Goal: Task Accomplishment & Management: Complete application form

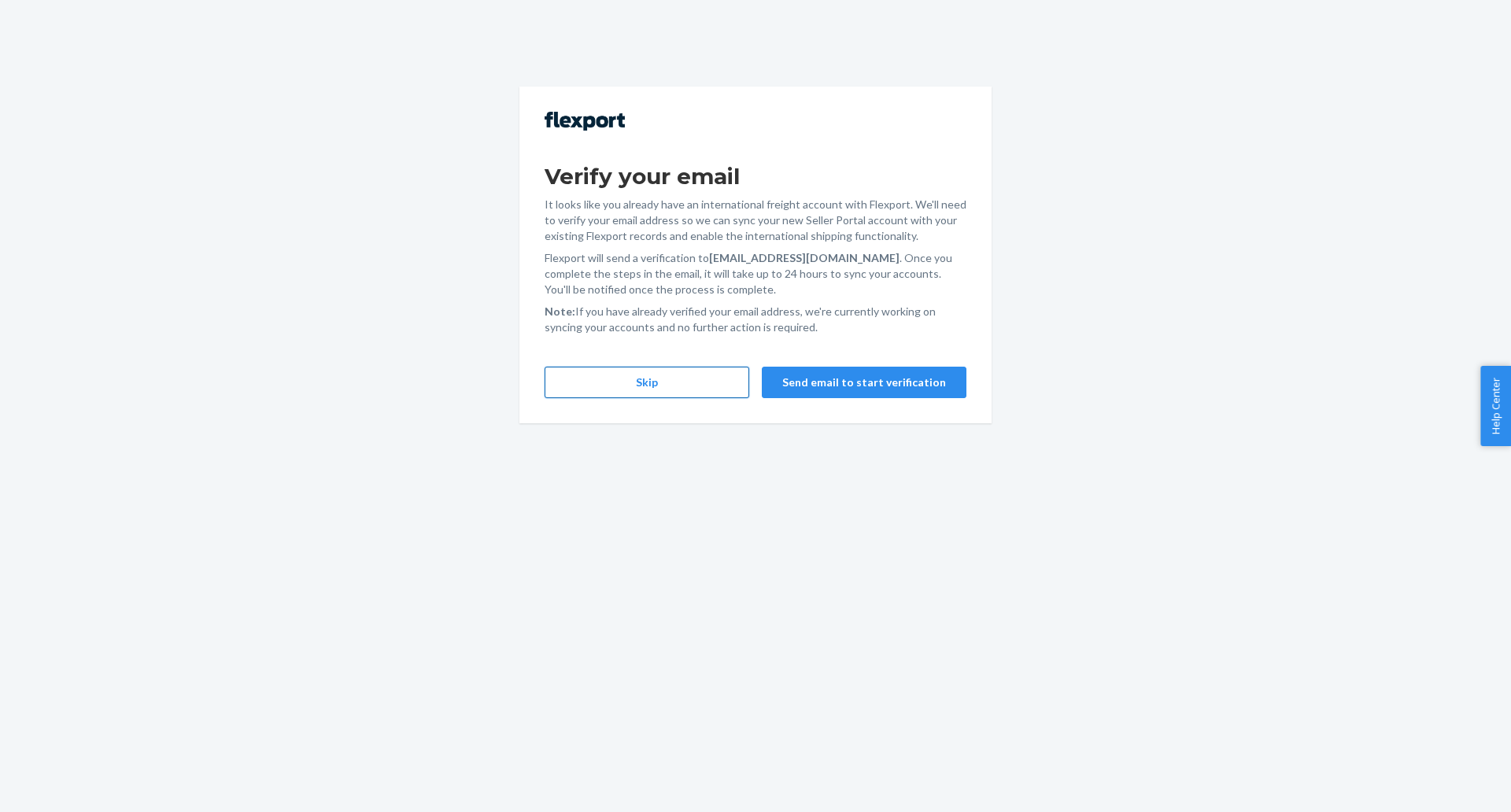
click at [652, 381] on button "Skip" at bounding box center [647, 383] width 204 height 31
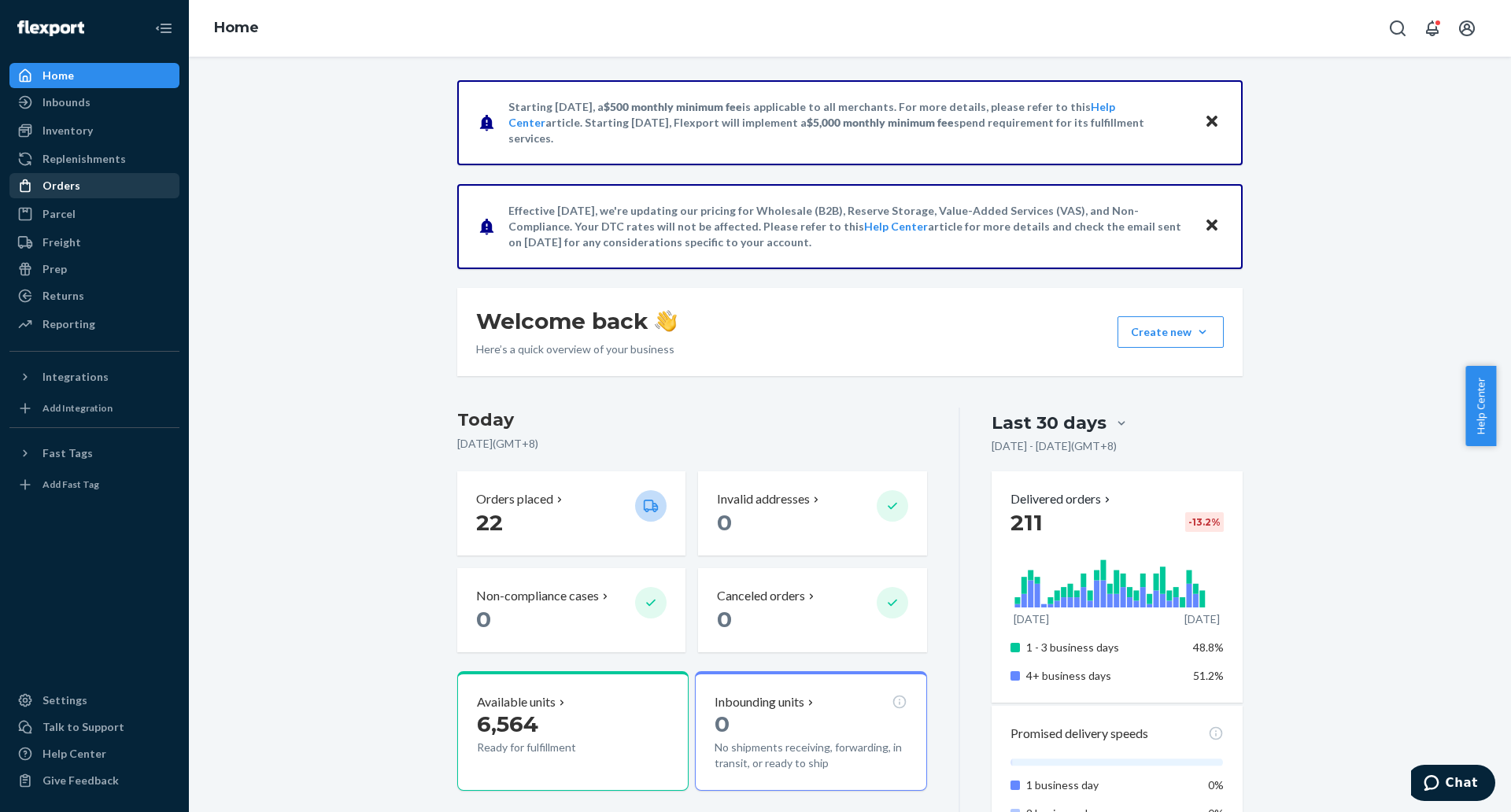
click at [98, 188] on div "Orders" at bounding box center [94, 186] width 166 height 22
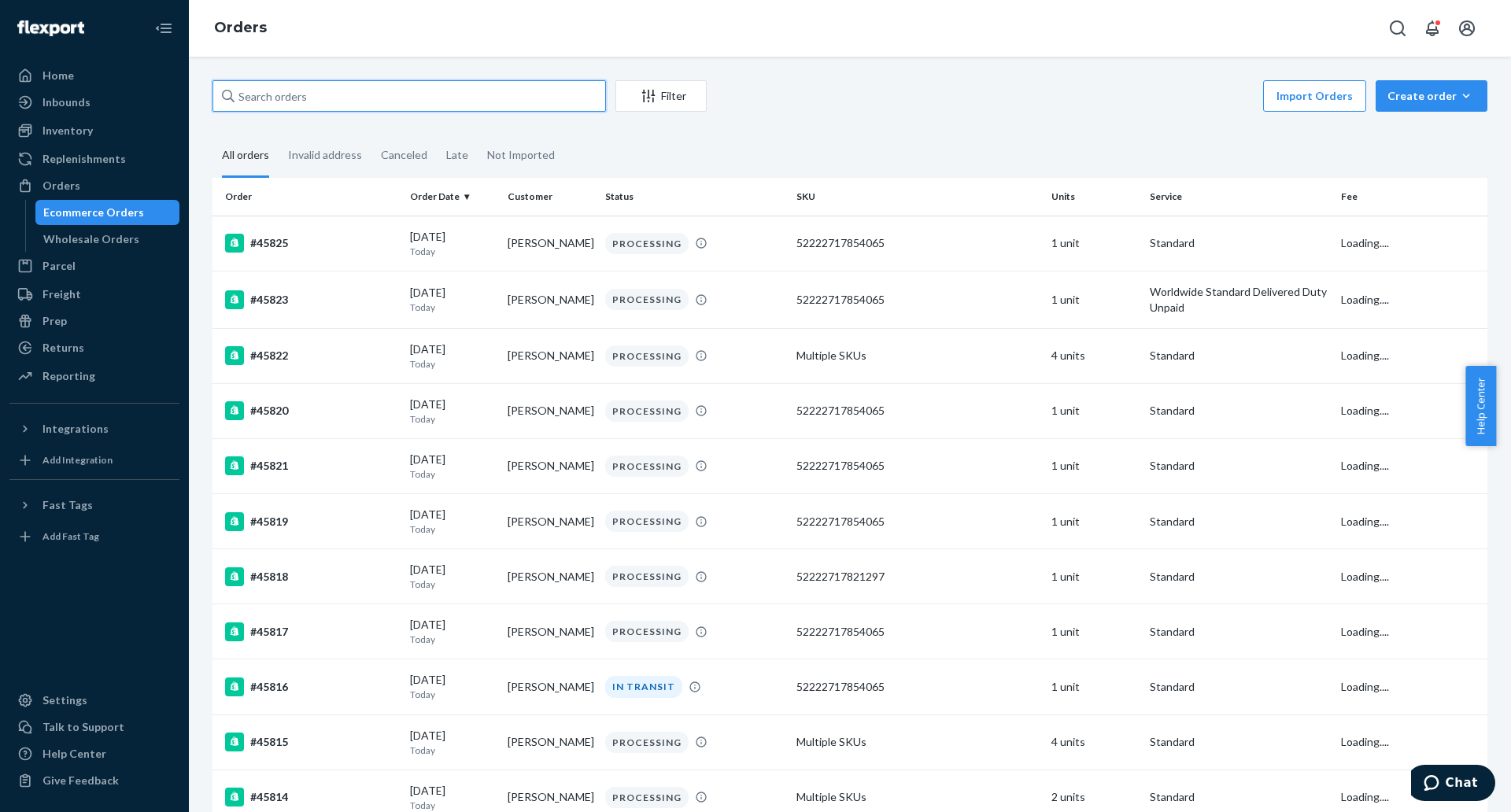
click at [402, 88] on input "text" at bounding box center [409, 96] width 394 height 31
paste input "45601"
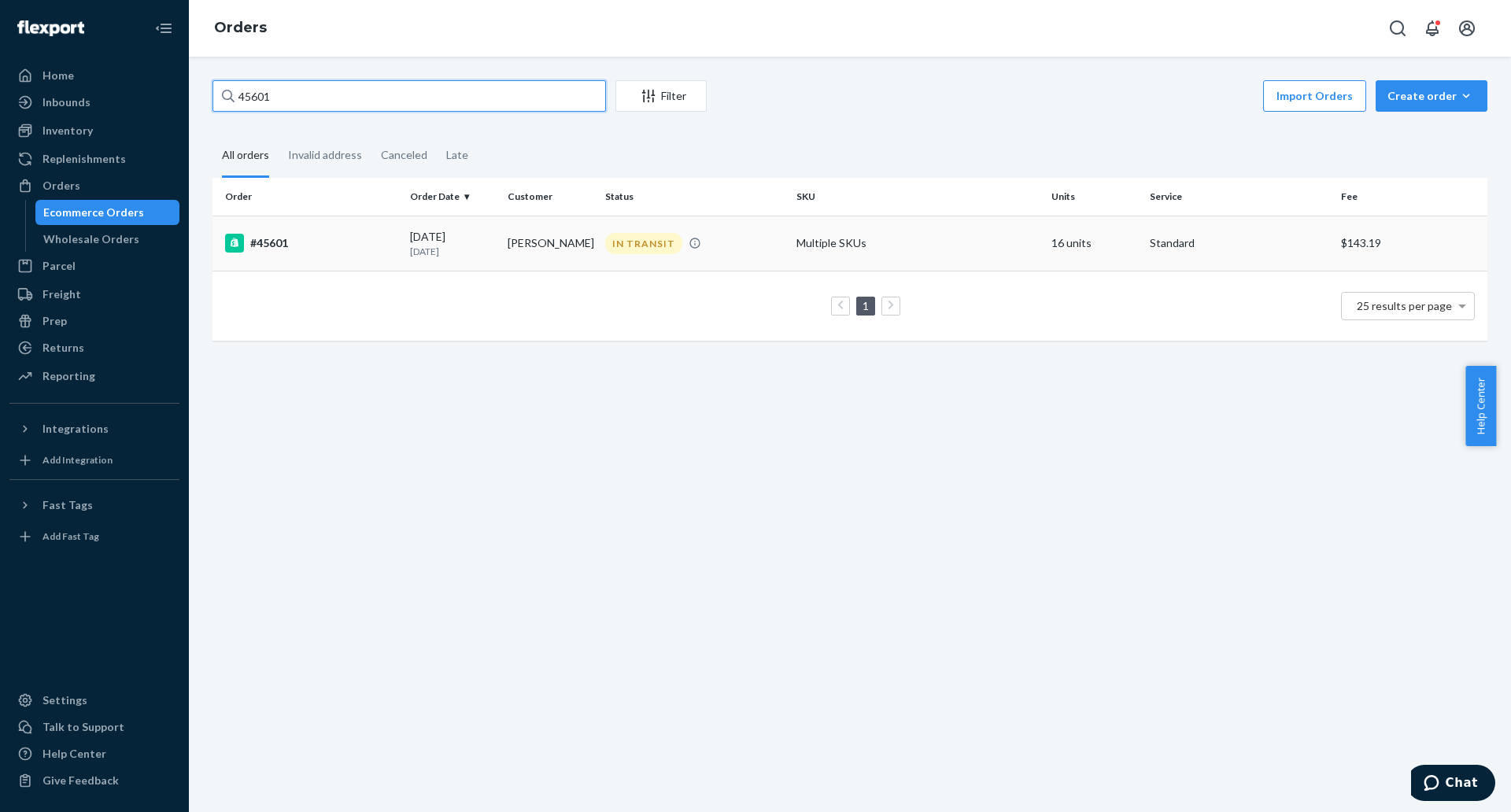
type input "45601"
click at [249, 242] on div "#45601" at bounding box center [311, 243] width 172 height 19
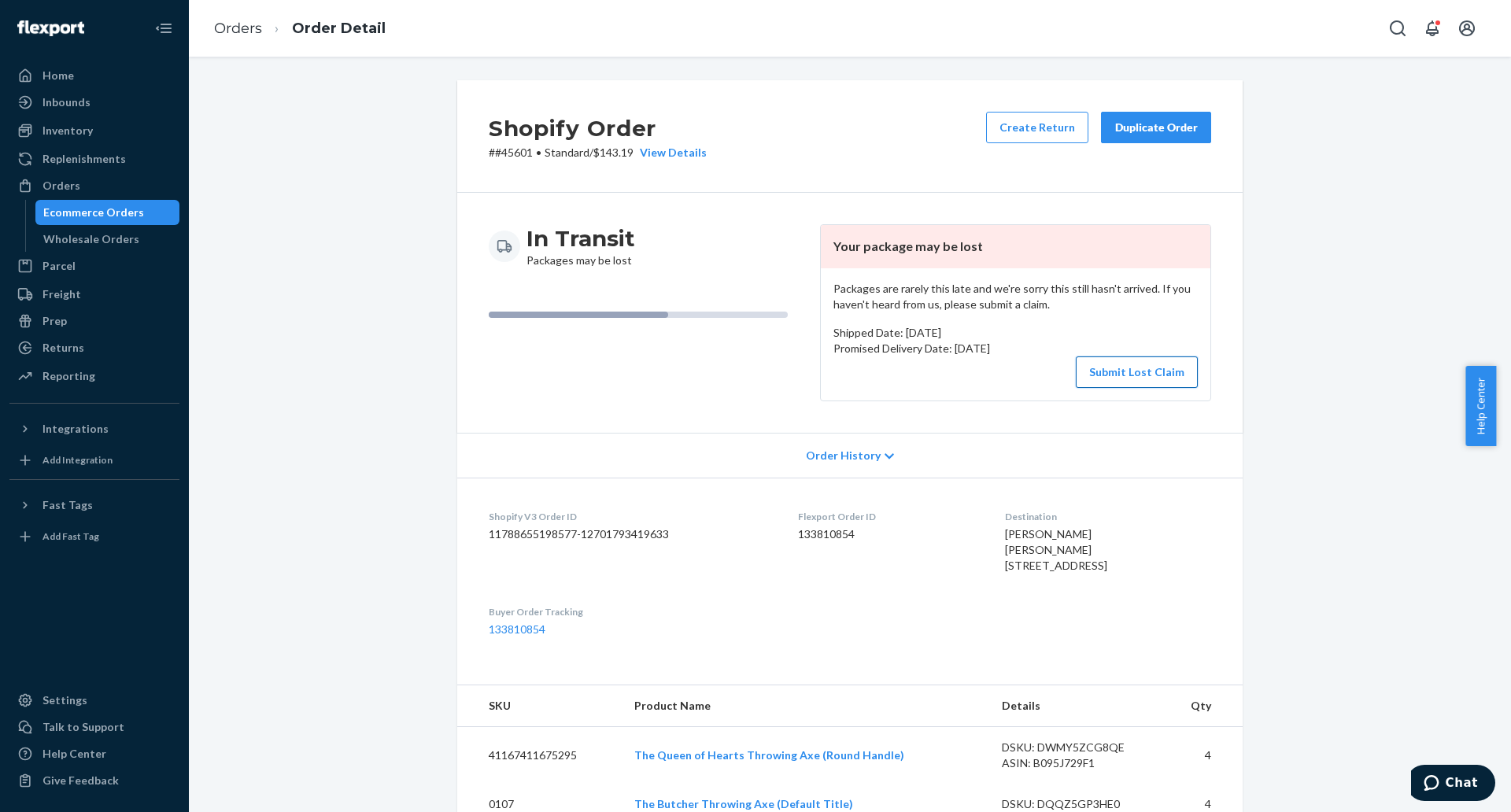
click at [1159, 379] on button "Submit Lost Claim" at bounding box center [1136, 372] width 122 height 31
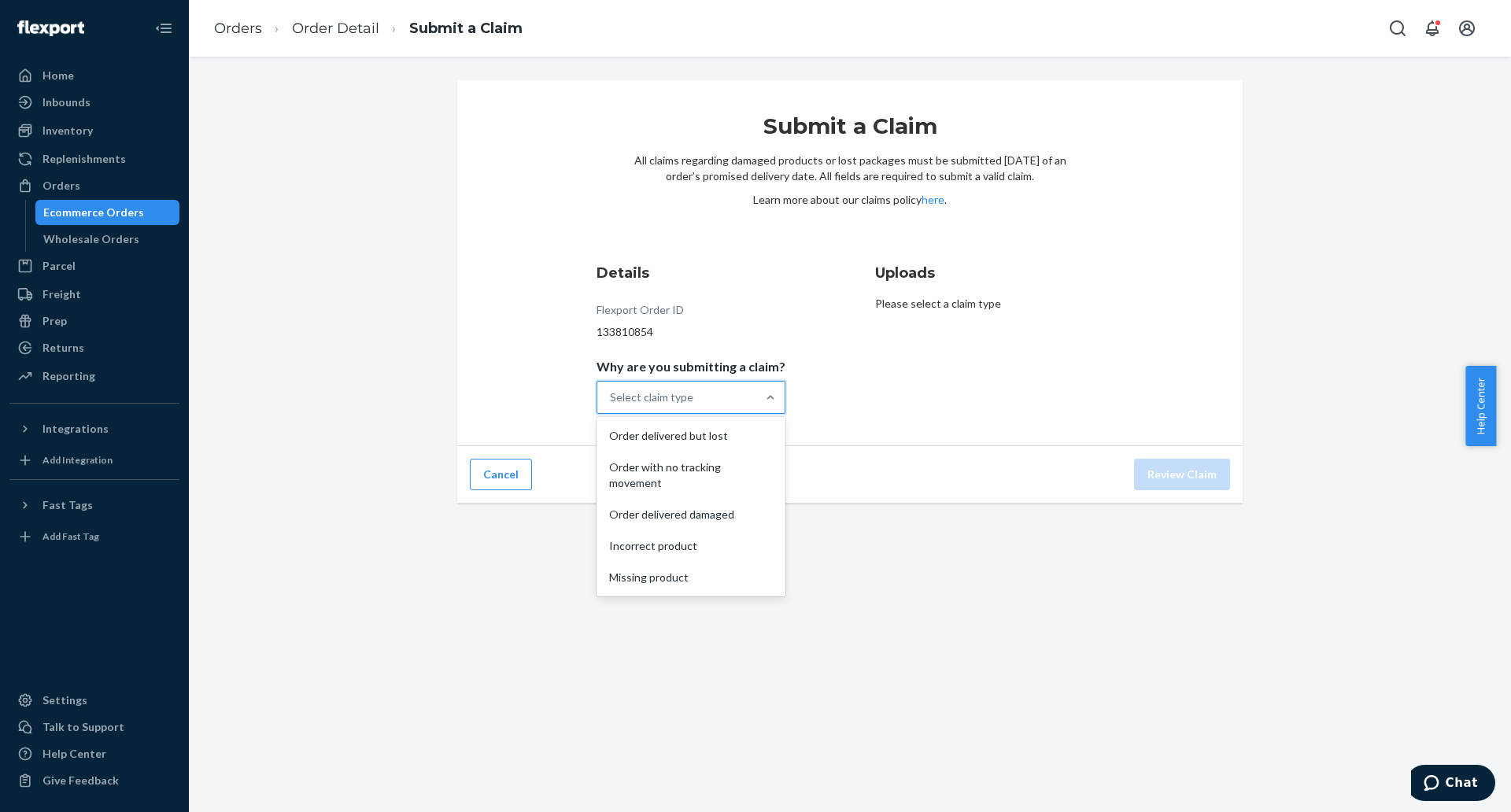
drag, startPoint x: 713, startPoint y: 398, endPoint x: 719, endPoint y: 393, distance: 7.8
click at [715, 397] on div "Select claim type" at bounding box center [676, 397] width 159 height 31
click at [612, 397] on input "Why are you submitting a claim? option Order delivered but lost focused, 1 of 5…" at bounding box center [611, 396] width 2 height 16
click at [731, 575] on div "Missing product" at bounding box center [691, 578] width 182 height 31
click at [612, 406] on input "Why are you submitting a claim? option Missing product focused, 0 of 5. 5 resul…" at bounding box center [611, 396] width 2 height 16
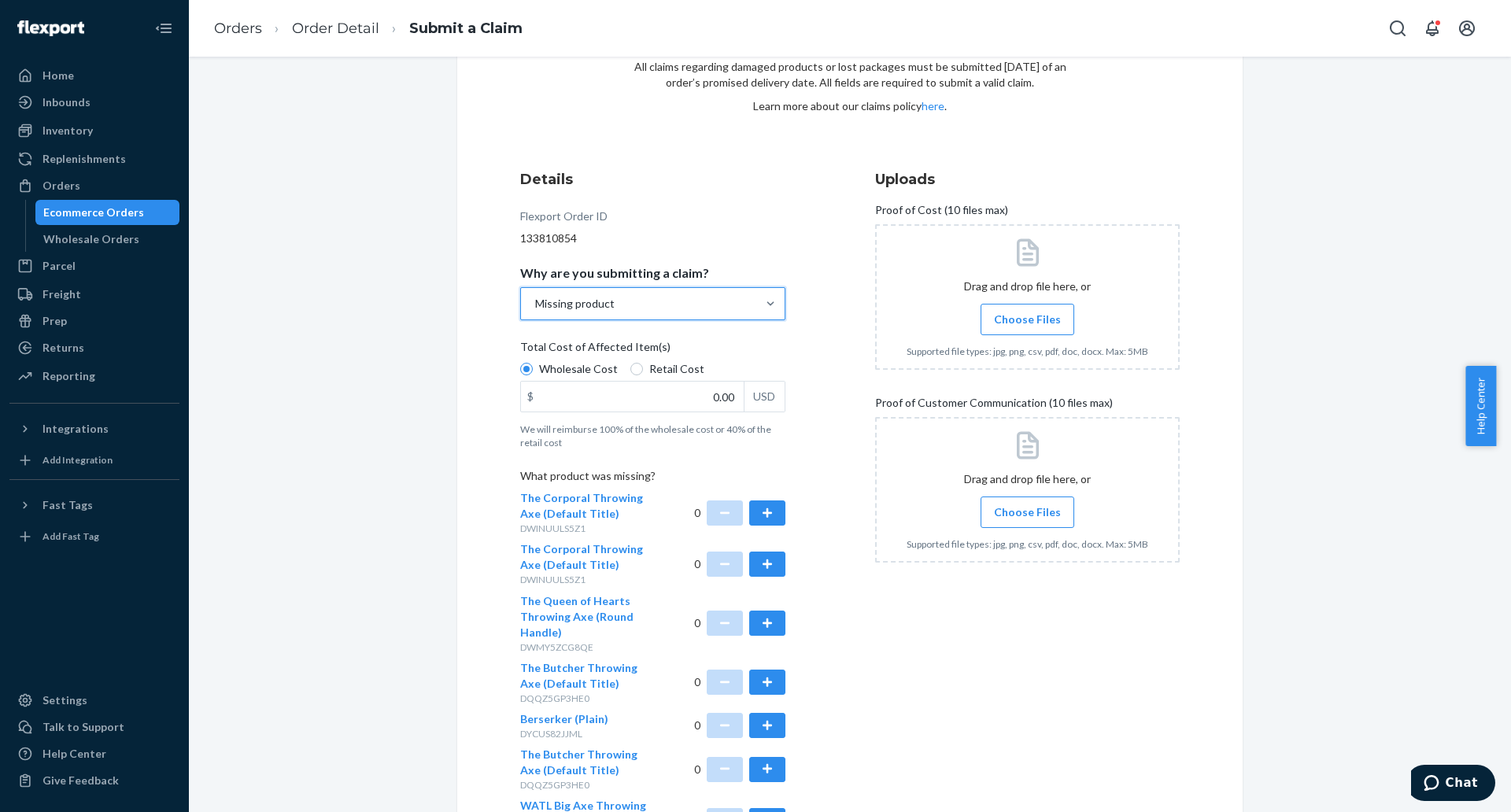
scroll to position [197, 0]
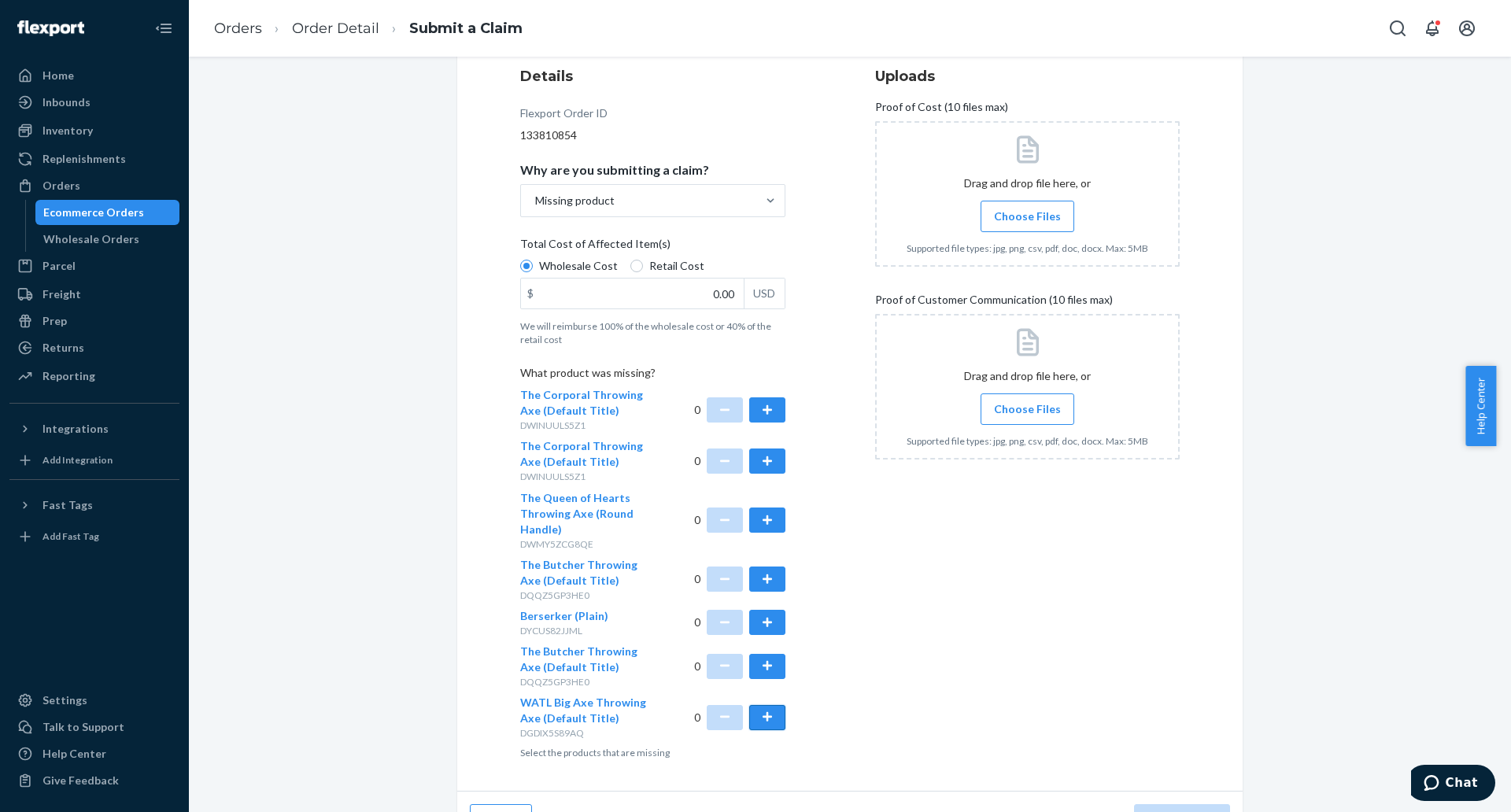
click at [761, 721] on button "button" at bounding box center [766, 717] width 36 height 25
click at [764, 721] on button "button" at bounding box center [766, 717] width 36 height 25
click at [1028, 209] on span "Choose Files" at bounding box center [1027, 216] width 67 height 16
click at [1027, 208] on input "Choose Files" at bounding box center [1026, 216] width 1 height 17
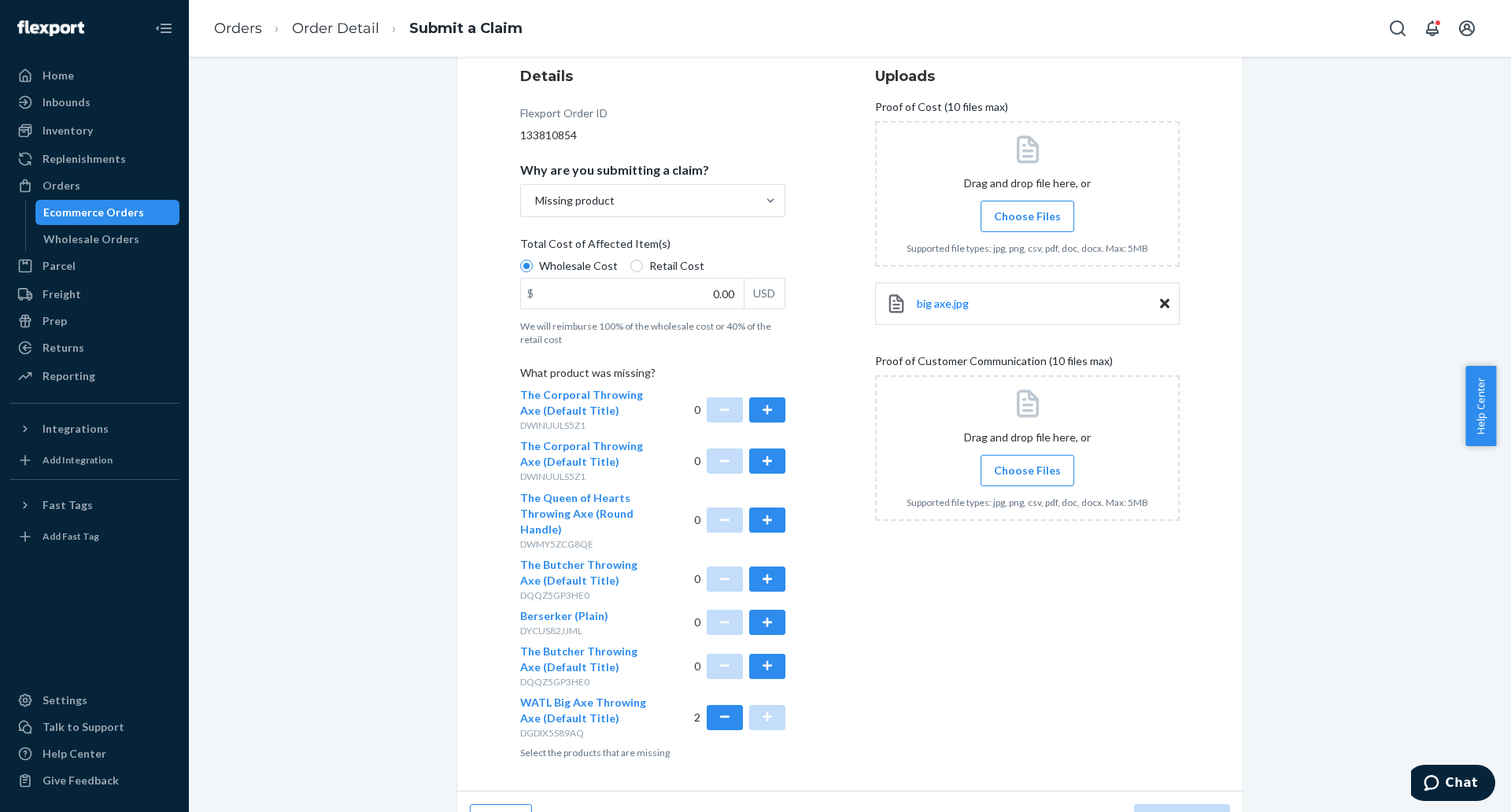
click at [1049, 463] on span "Choose Files" at bounding box center [1027, 470] width 67 height 16
click at [1027, 463] on input "Choose Files" at bounding box center [1026, 470] width 1 height 17
drag, startPoint x: 690, startPoint y: 296, endPoint x: 738, endPoint y: 299, distance: 48.1
click at [738, 299] on div "$ 0.00 USD" at bounding box center [652, 293] width 265 height 31
drag, startPoint x: 729, startPoint y: 287, endPoint x: 672, endPoint y: 292, distance: 57.2
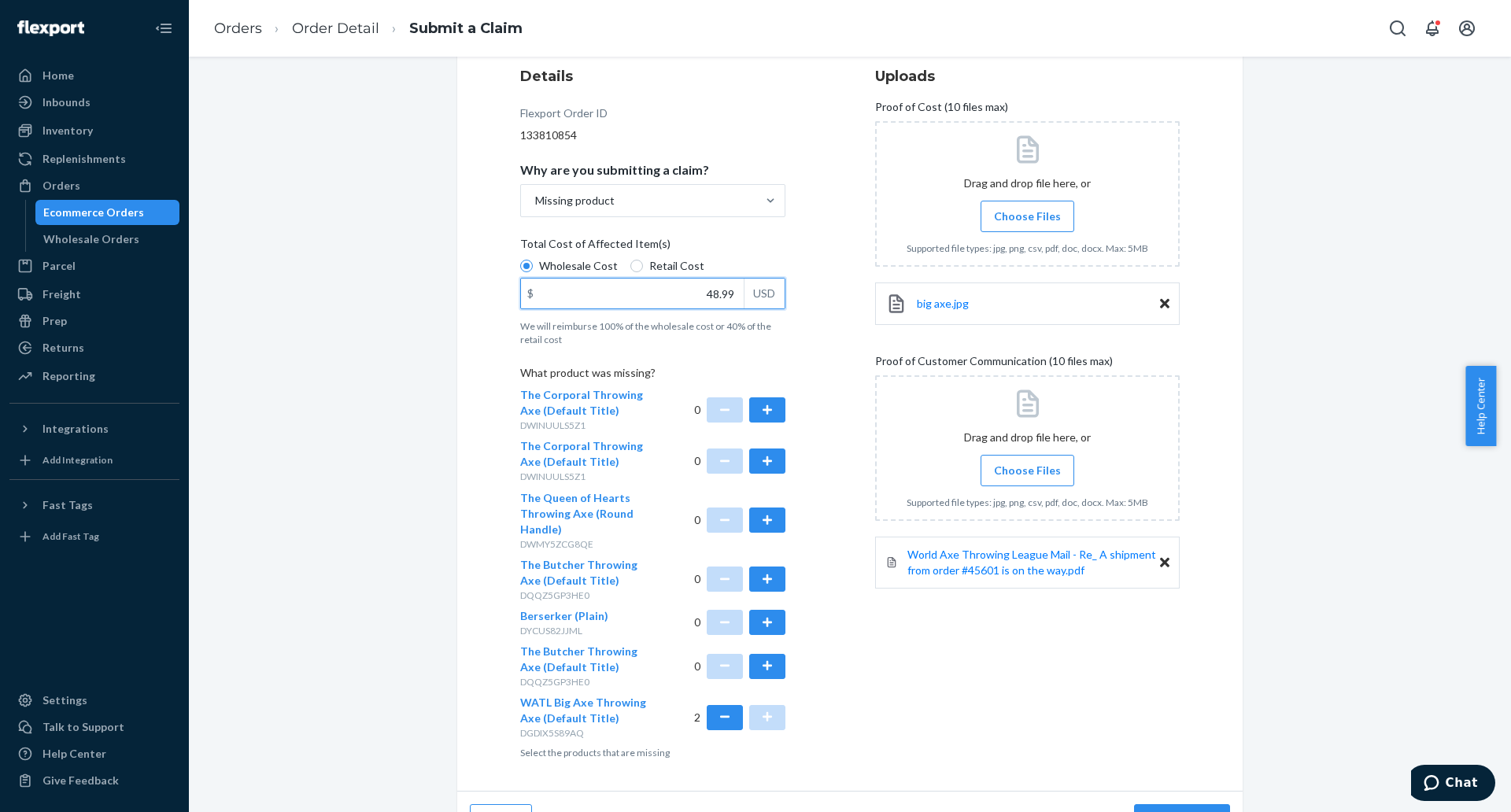
click at [672, 292] on input "48.99" at bounding box center [632, 293] width 223 height 30
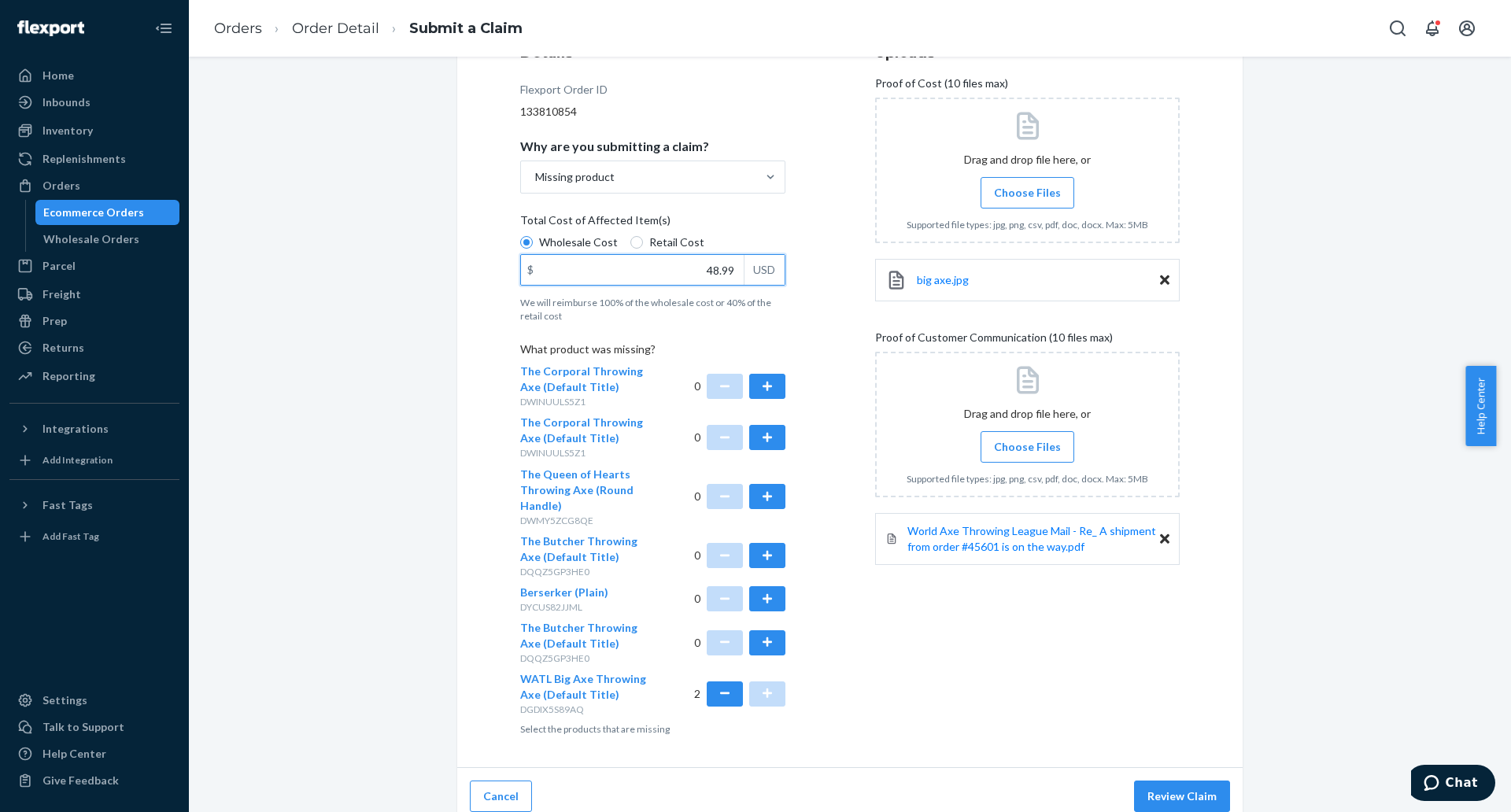
scroll to position [234, 0]
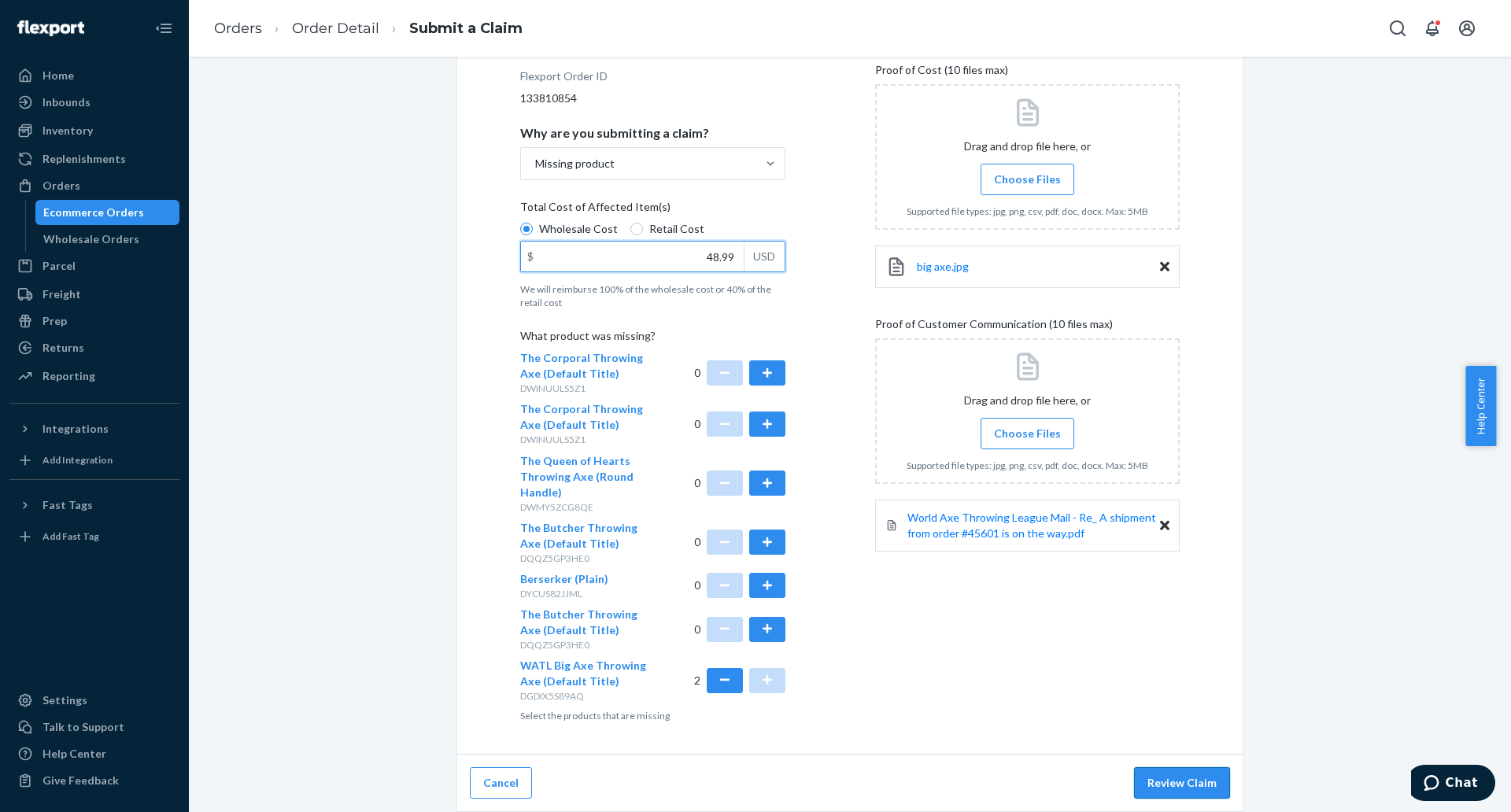
type input "48.99"
click at [1188, 778] on button "Review Claim" at bounding box center [1182, 783] width 96 height 31
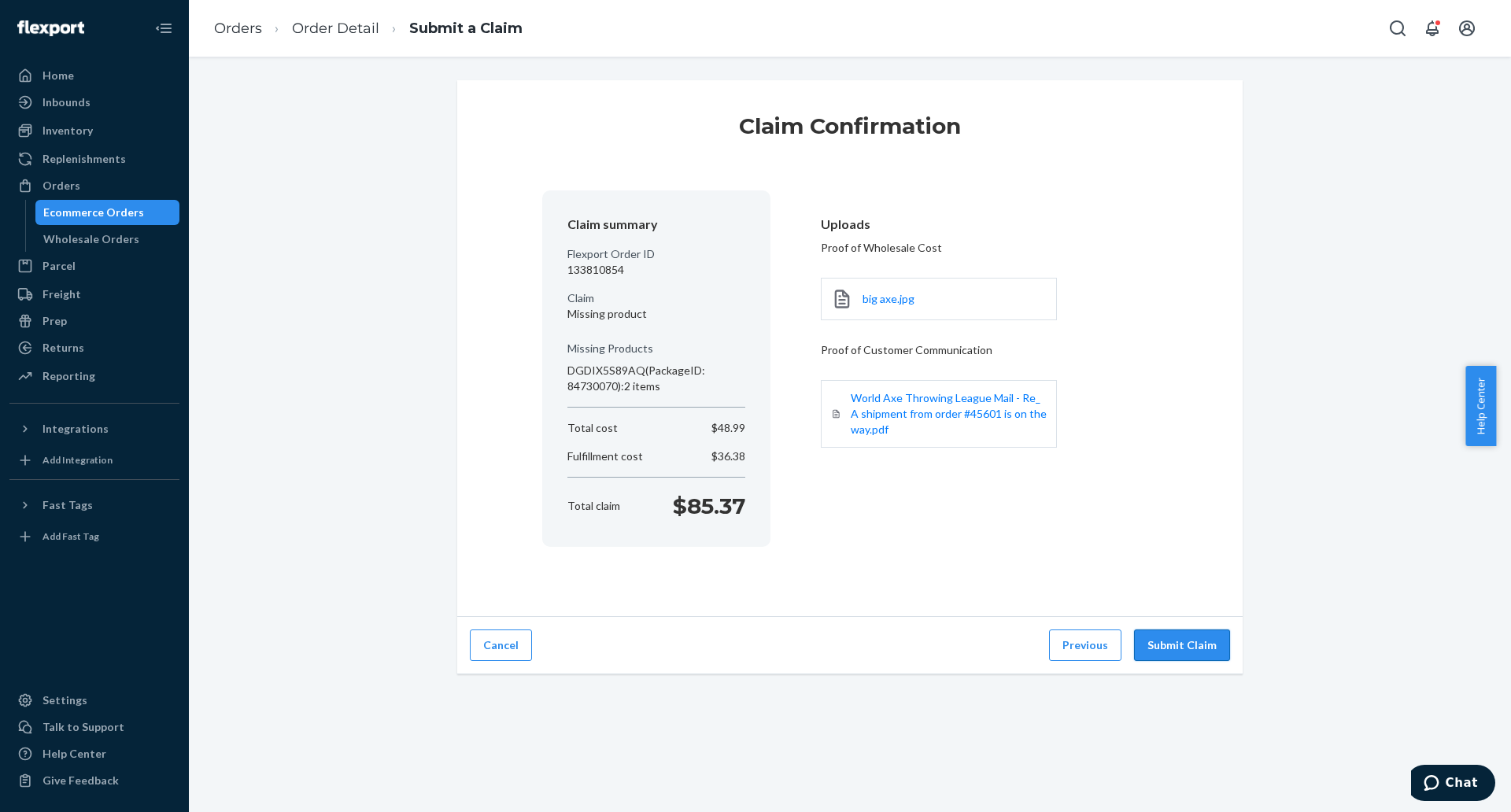
click at [1180, 635] on button "Submit Claim" at bounding box center [1182, 645] width 96 height 31
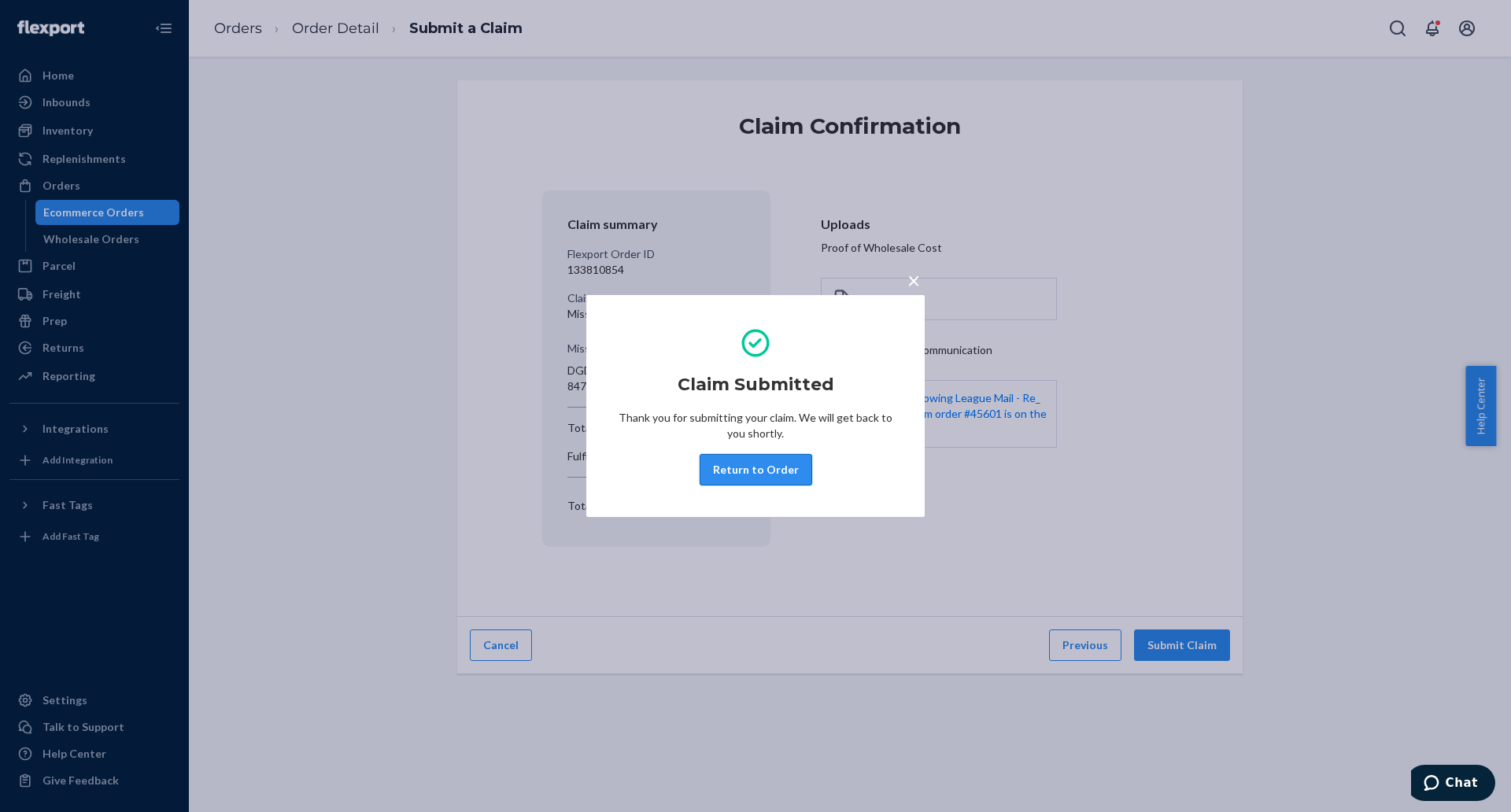
click at [769, 469] on button "Return to Order" at bounding box center [756, 470] width 112 height 31
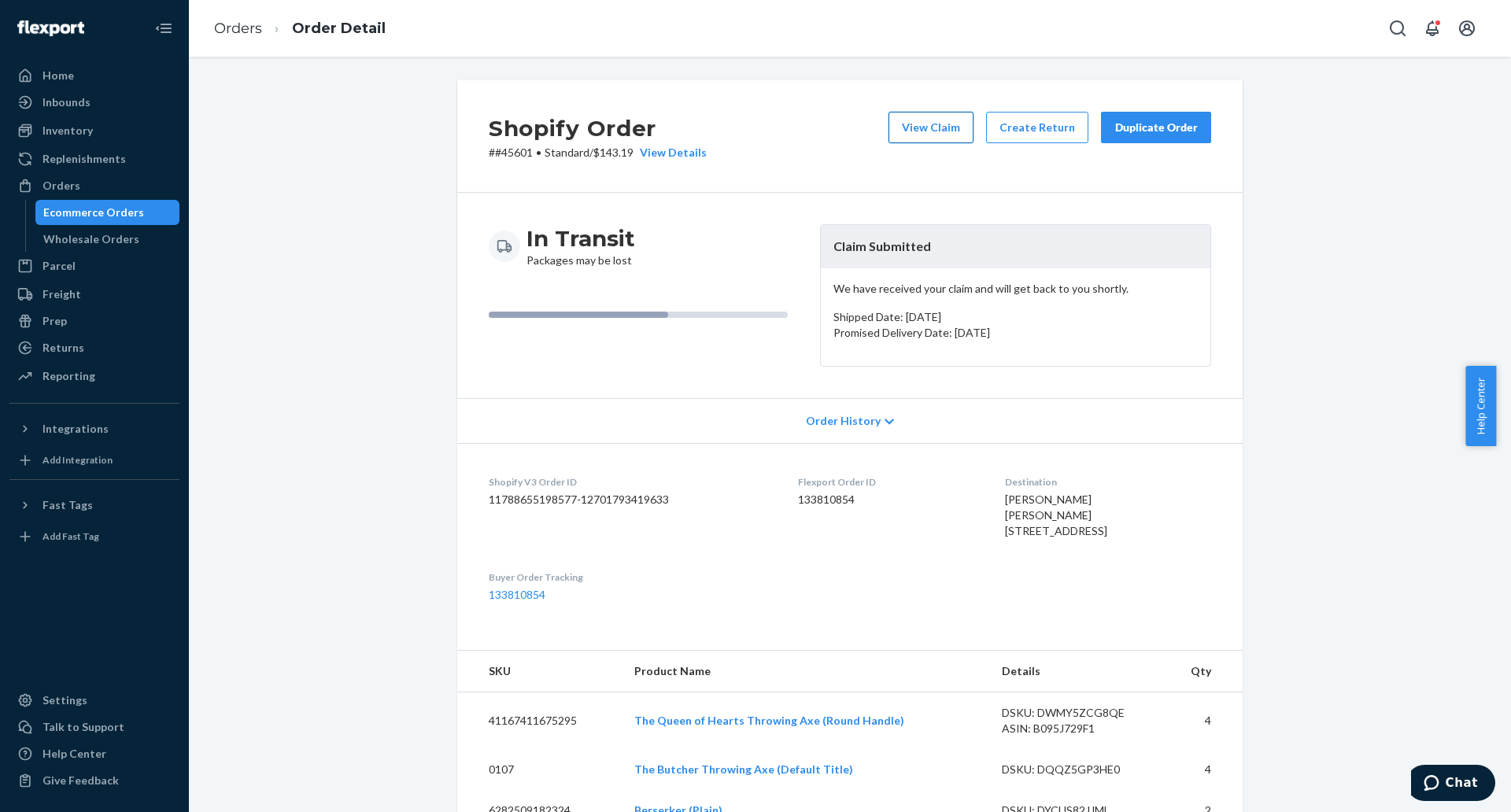
click at [936, 126] on button "View Claim" at bounding box center [931, 127] width 85 height 31
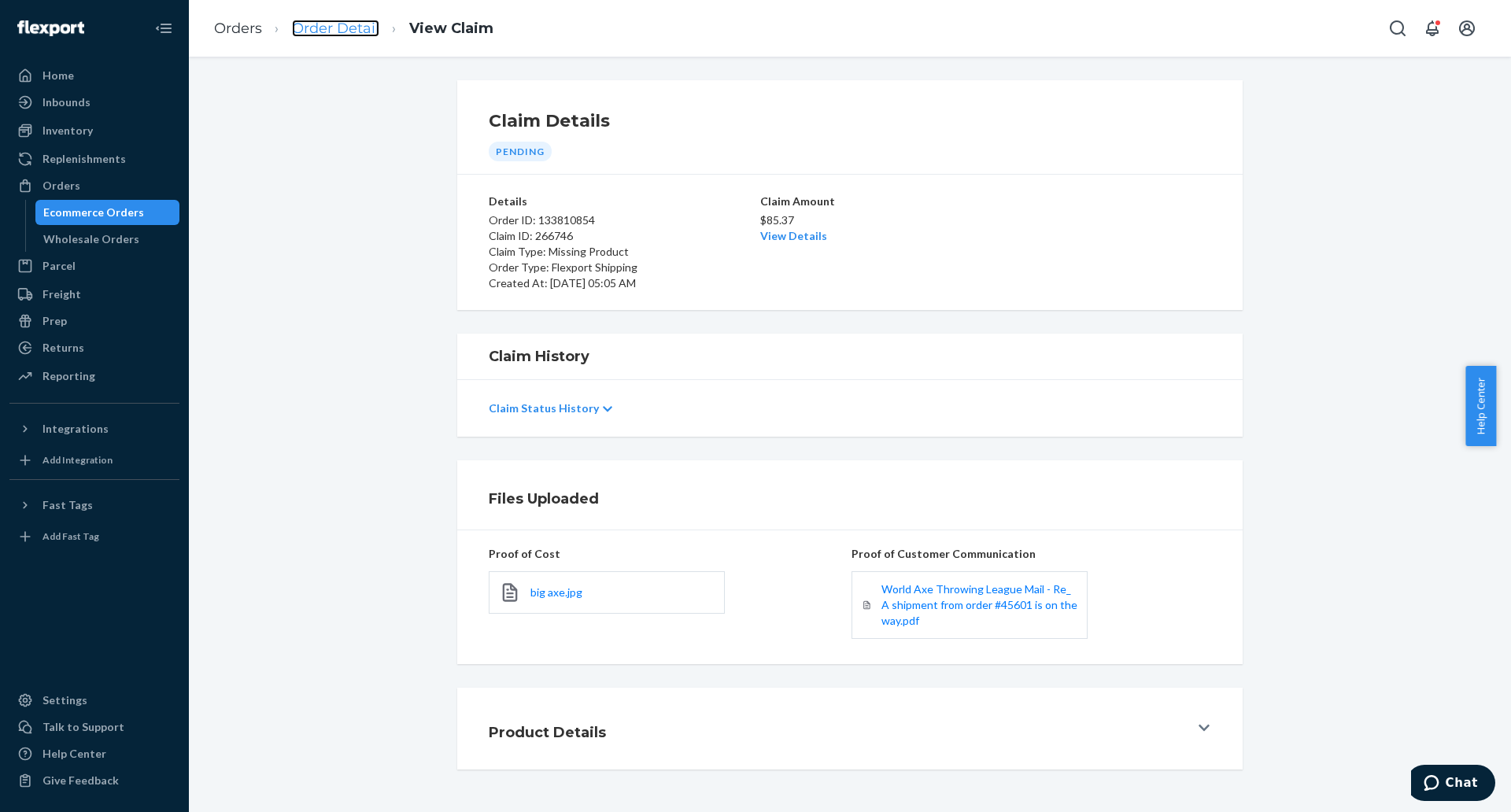
click at [304, 23] on link "Order Detail" at bounding box center [335, 28] width 87 height 17
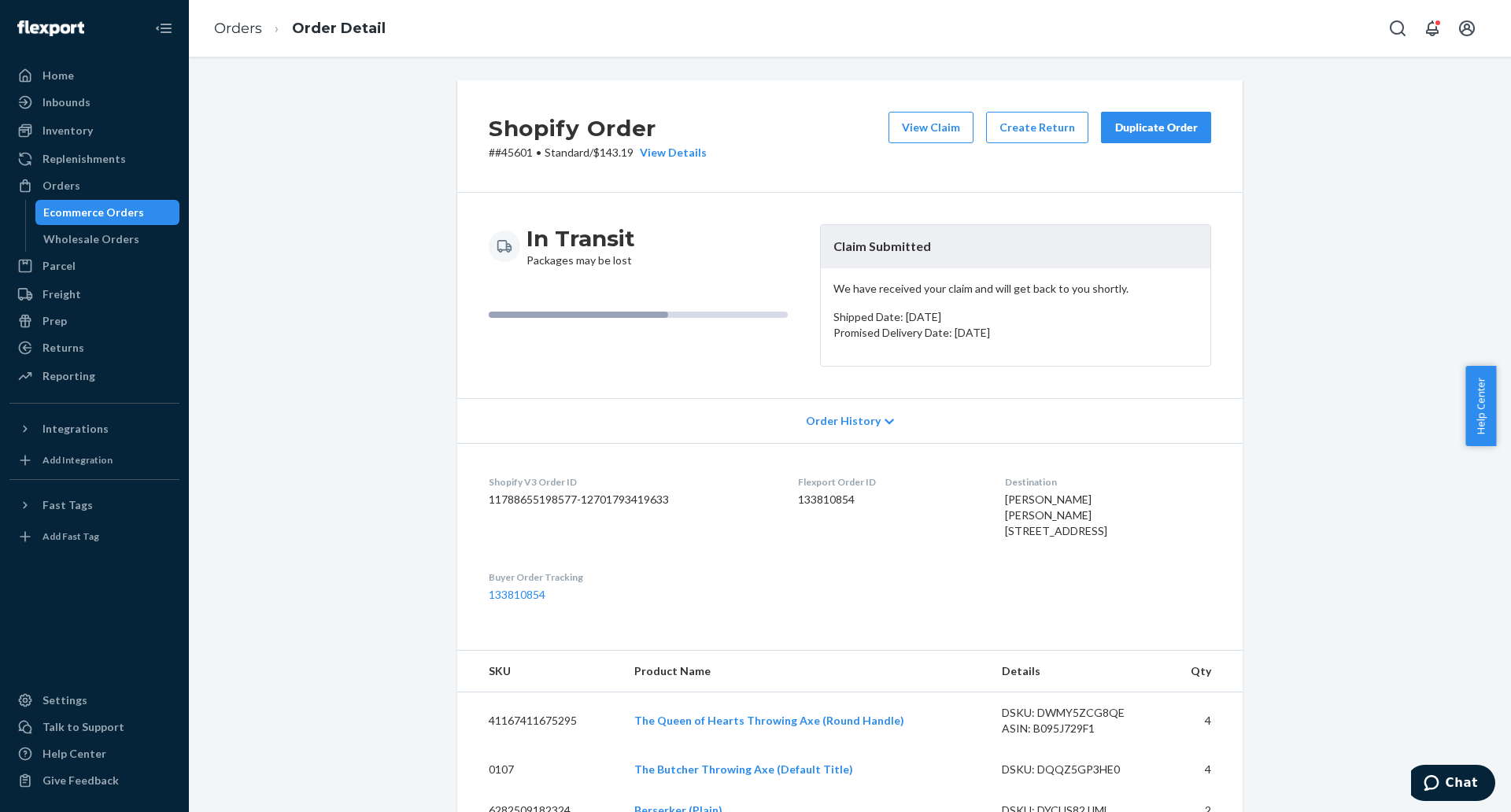
click at [1173, 102] on div "Shopify Order # #45601 • Standard / $143.19 View Details View Claim Create Retu…" at bounding box center [850, 136] width 785 height 112
click at [1169, 120] on div "Duplicate Order" at bounding box center [1155, 127] width 84 height 16
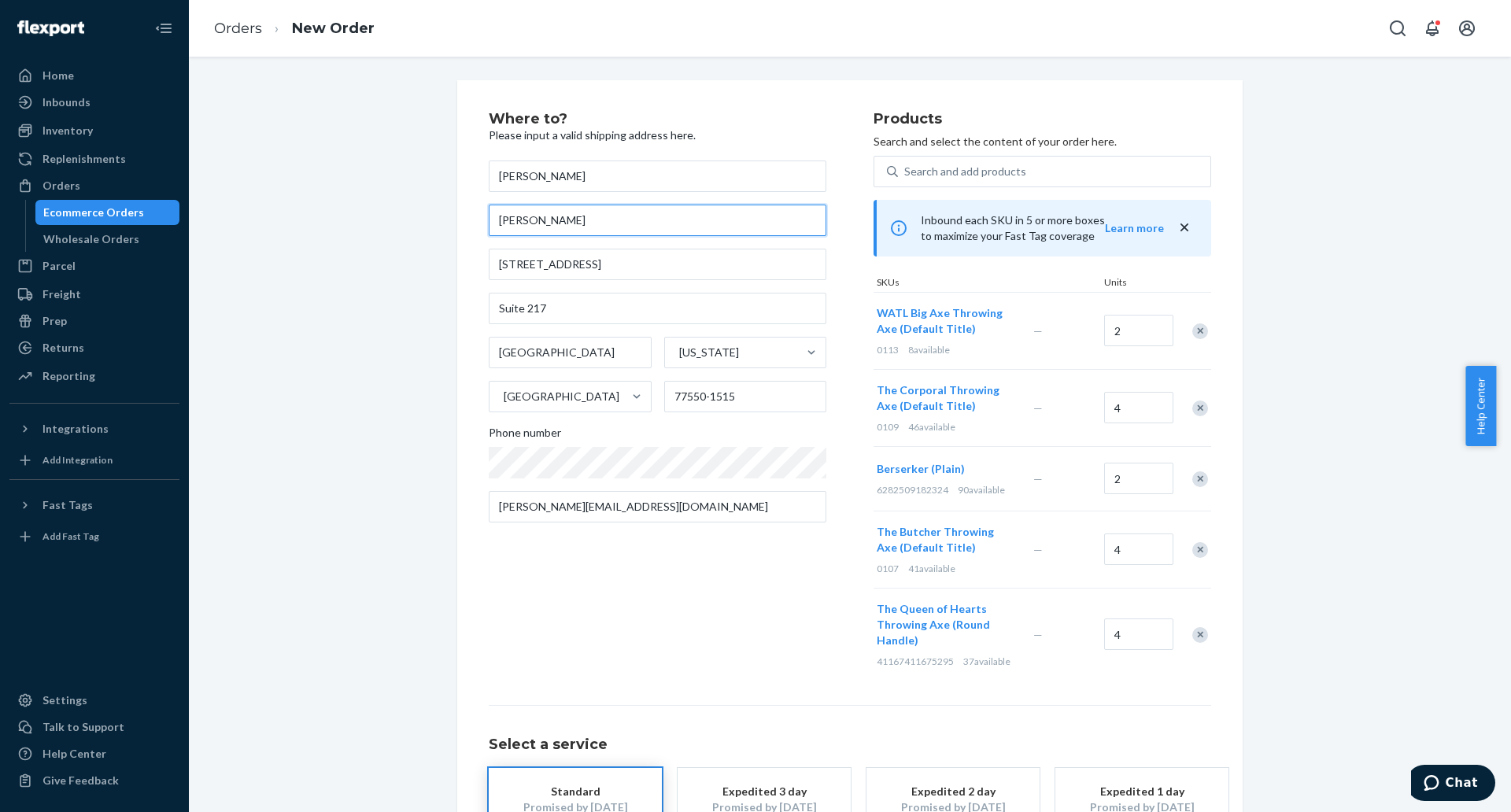
drag, startPoint x: 523, startPoint y: 223, endPoint x: 461, endPoint y: 220, distance: 62.1
click at [461, 220] on div "Where to? Please input a valid shipping address here. James Gleason James Gleas…" at bounding box center [850, 510] width 785 height 861
type input "Sarah Gleason"
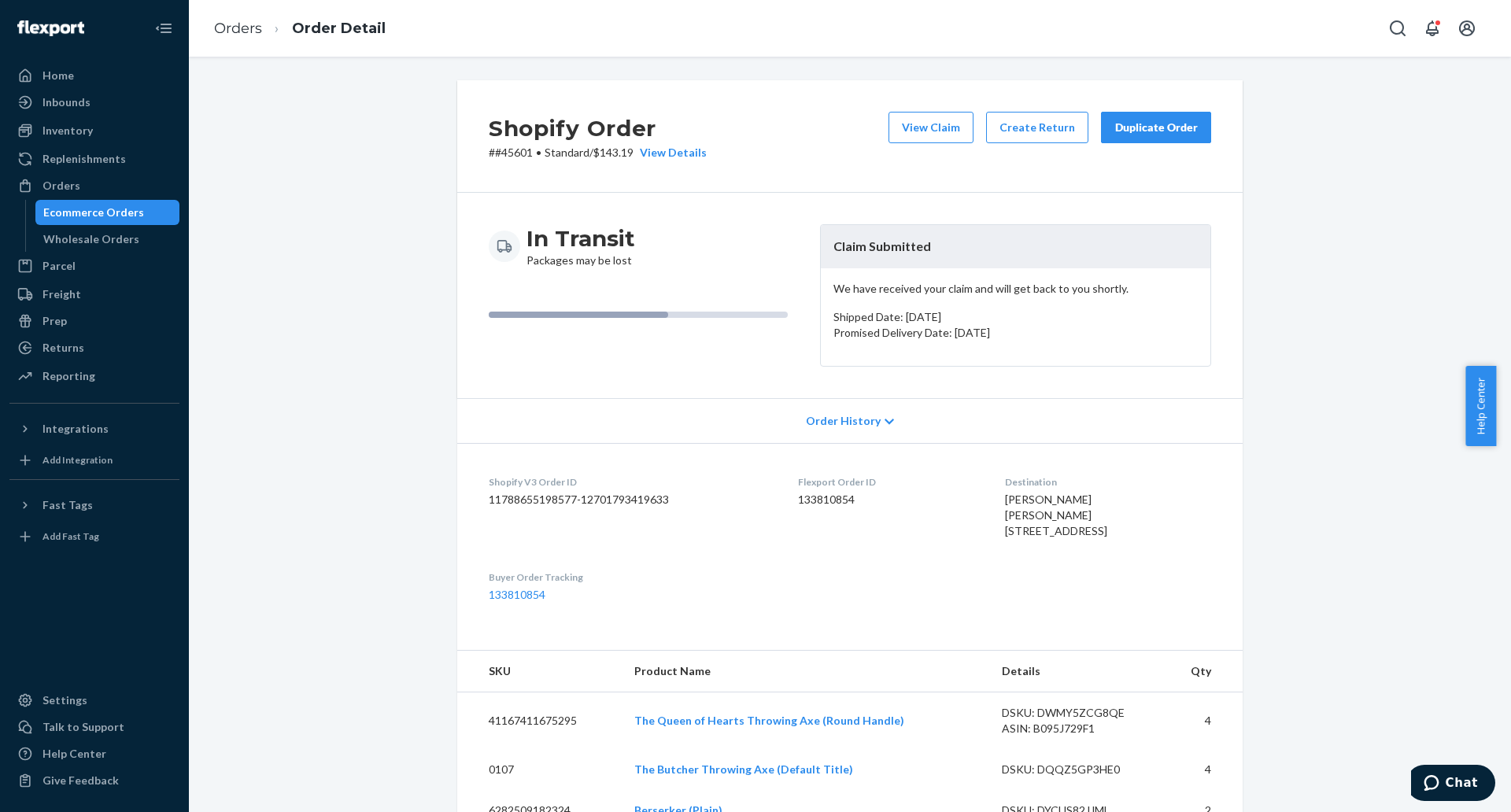
click at [1135, 133] on div "Duplicate Order" at bounding box center [1155, 127] width 84 height 16
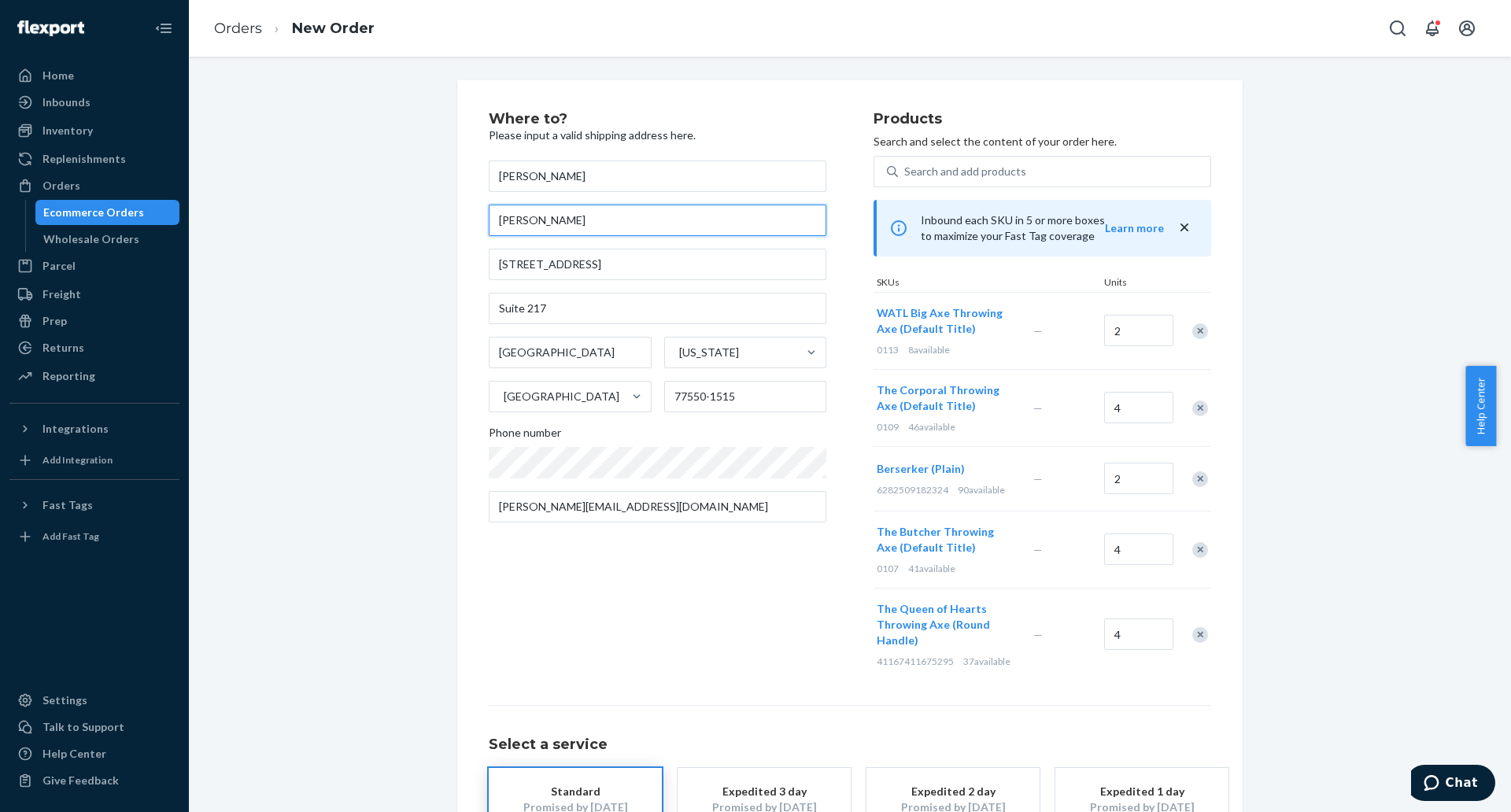
drag, startPoint x: 524, startPoint y: 218, endPoint x: 455, endPoint y: 228, distance: 69.7
click at [457, 228] on div "Where to? Please input a valid shipping address here. James Gleason James Gleas…" at bounding box center [850, 510] width 785 height 861
type input "Sara Gleason"
click at [1192, 409] on div "Remove Item" at bounding box center [1199, 407] width 16 height 16
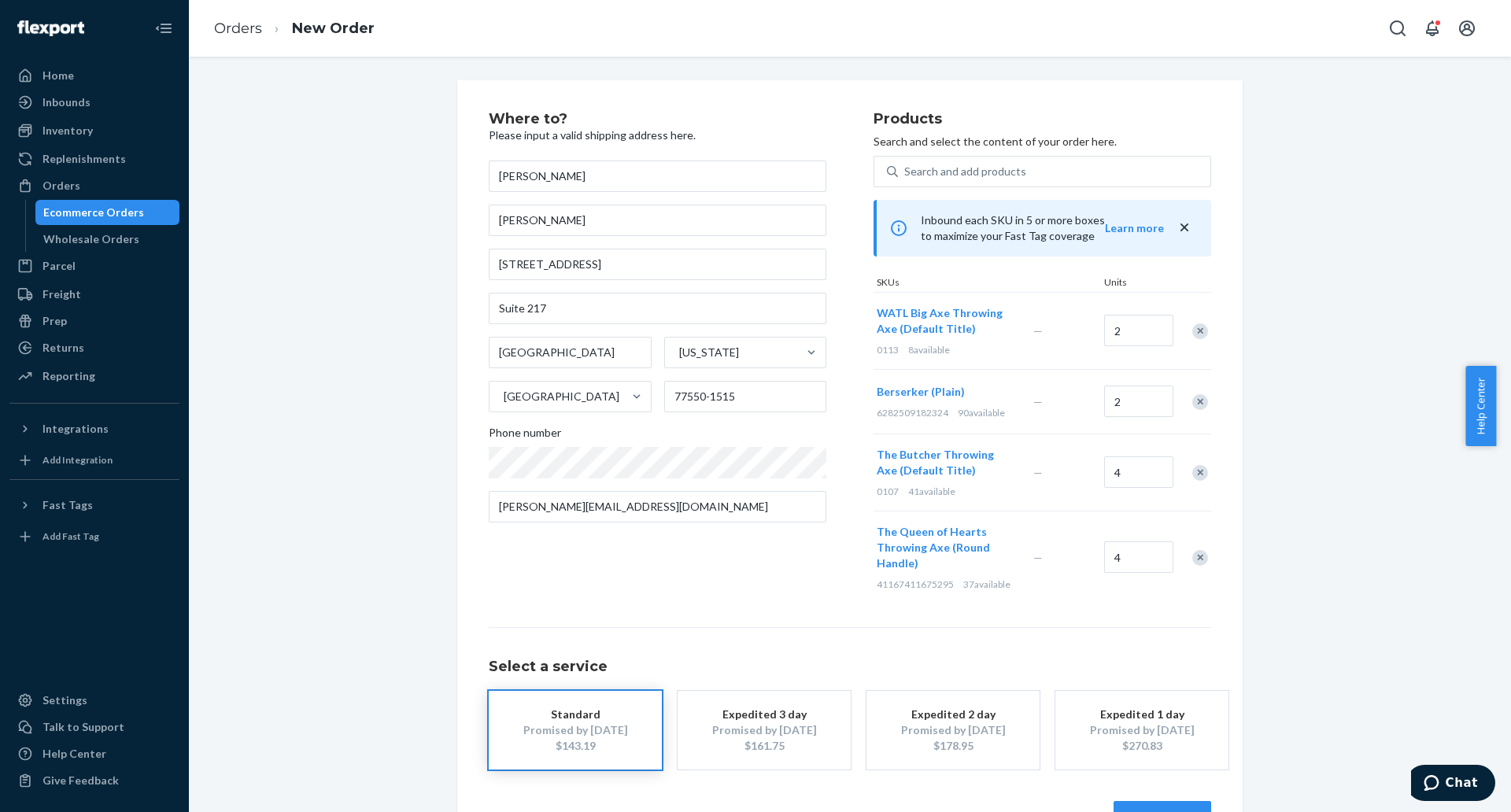
click at [1193, 395] on div "Remove Item" at bounding box center [1199, 402] width 16 height 16
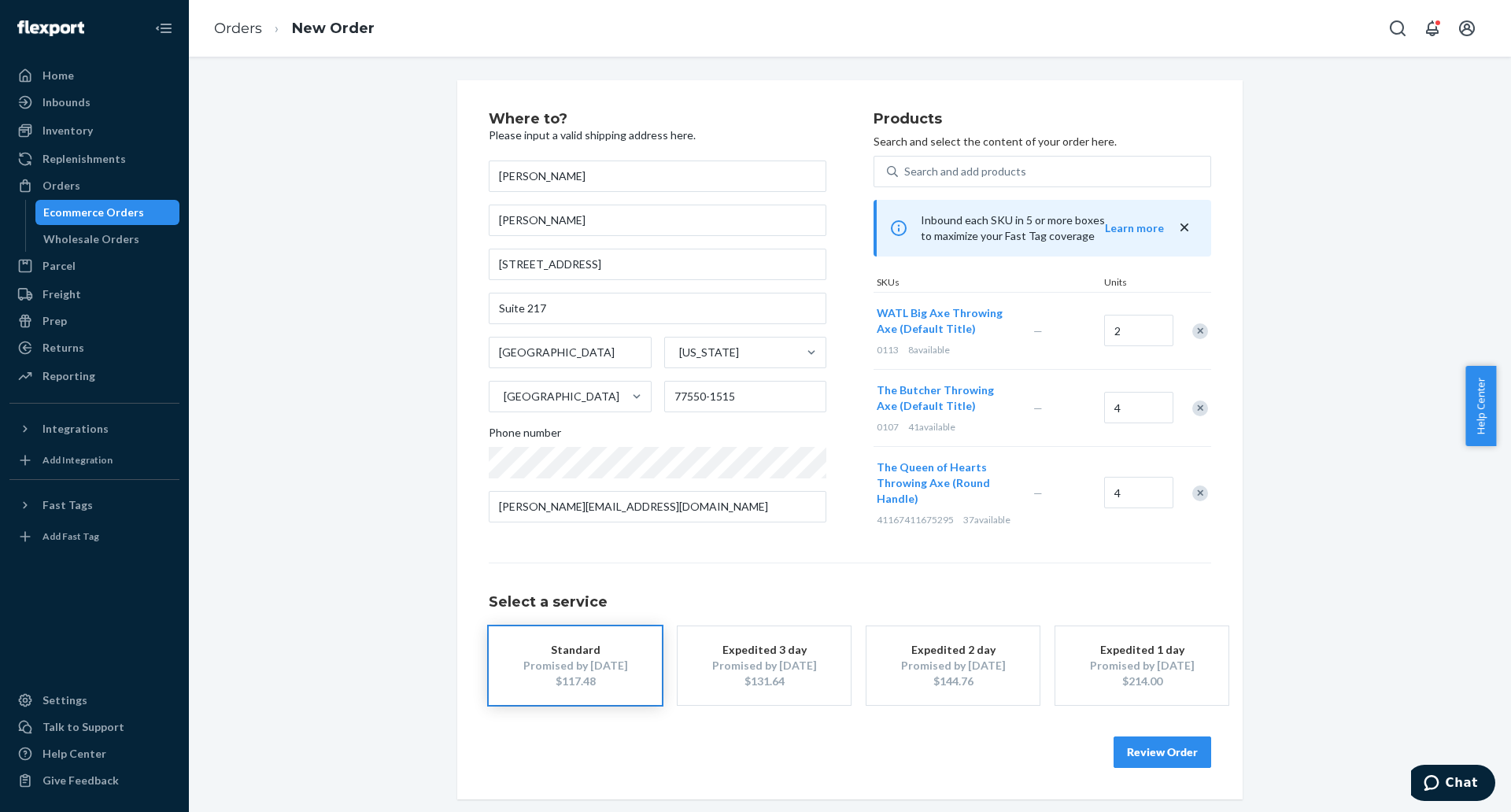
click at [1192, 415] on div "Remove Item" at bounding box center [1199, 407] width 16 height 16
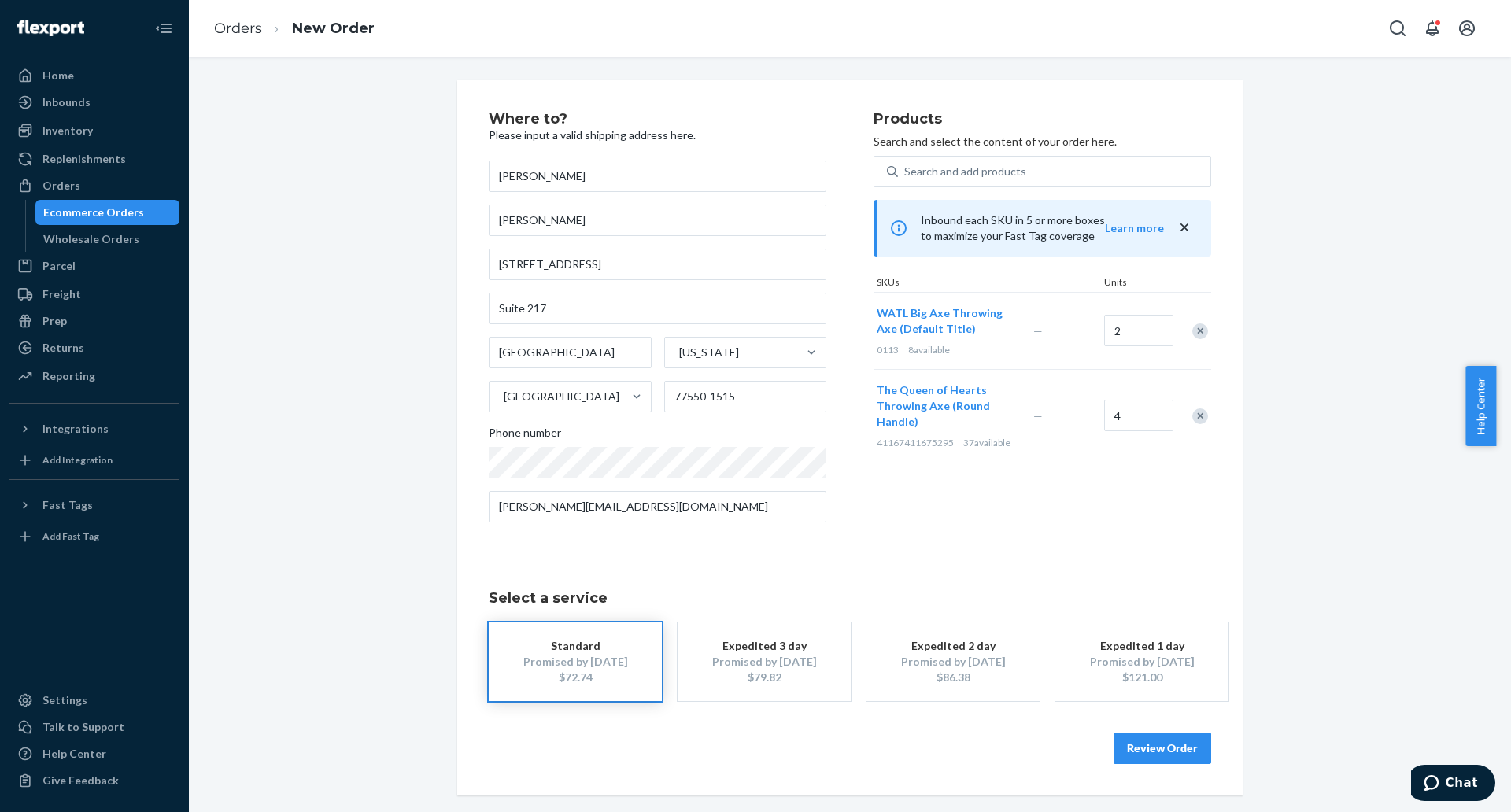
click at [1193, 417] on div "Remove Item" at bounding box center [1199, 416] width 16 height 16
click at [1140, 743] on button "Review Order" at bounding box center [1162, 748] width 97 height 31
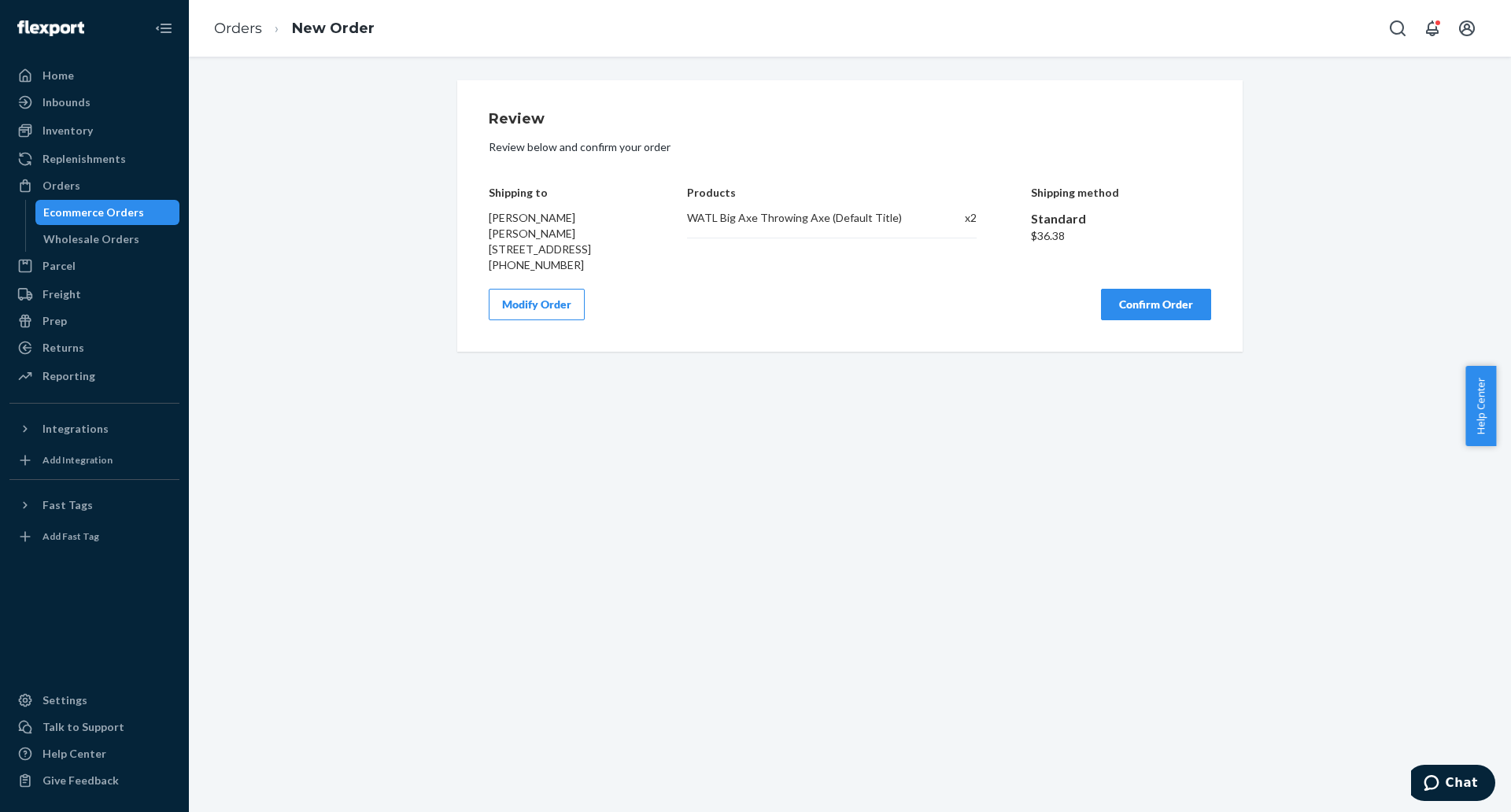
click at [1179, 320] on button "Confirm Order" at bounding box center [1156, 304] width 110 height 31
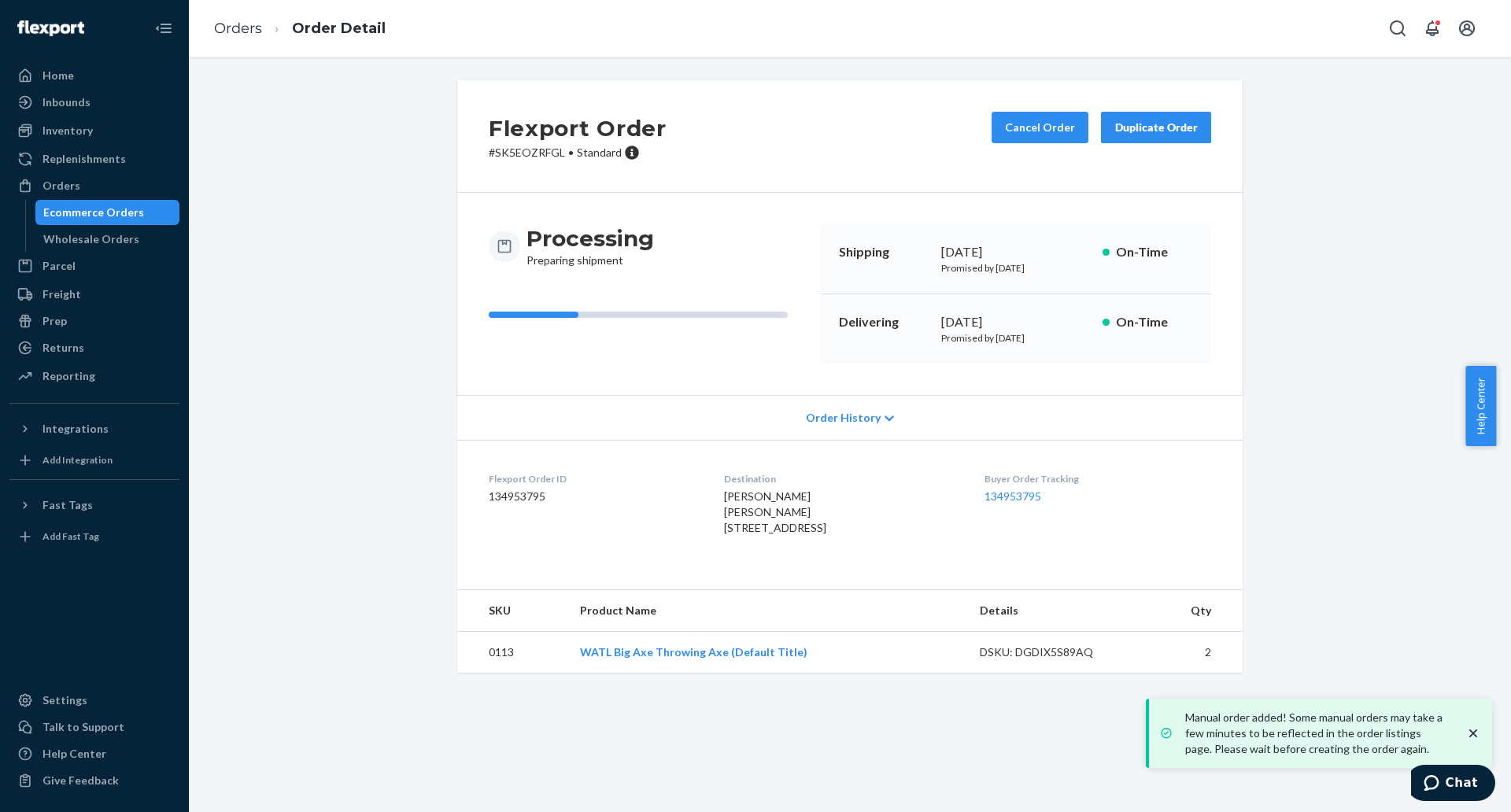
click at [1481, 726] on icon "close toast" at bounding box center [1472, 733] width 16 height 16
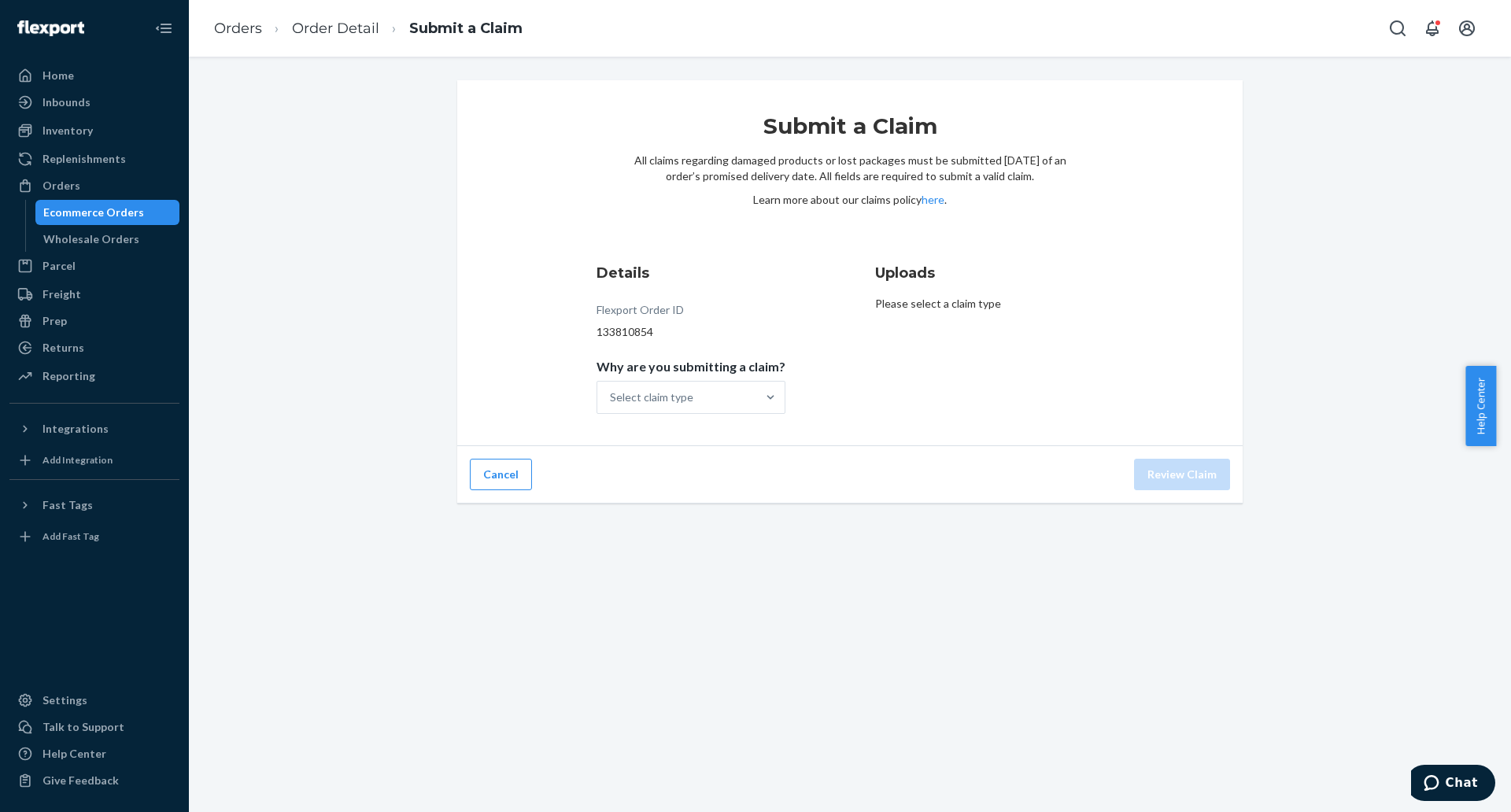
click at [400, 20] on li "Submit a Claim" at bounding box center [451, 29] width 143 height 21
click at [324, 17] on ol "Orders Order Detail Submit a Claim" at bounding box center [368, 29] width 334 height 46
click at [330, 24] on link "Order Detail" at bounding box center [335, 28] width 87 height 17
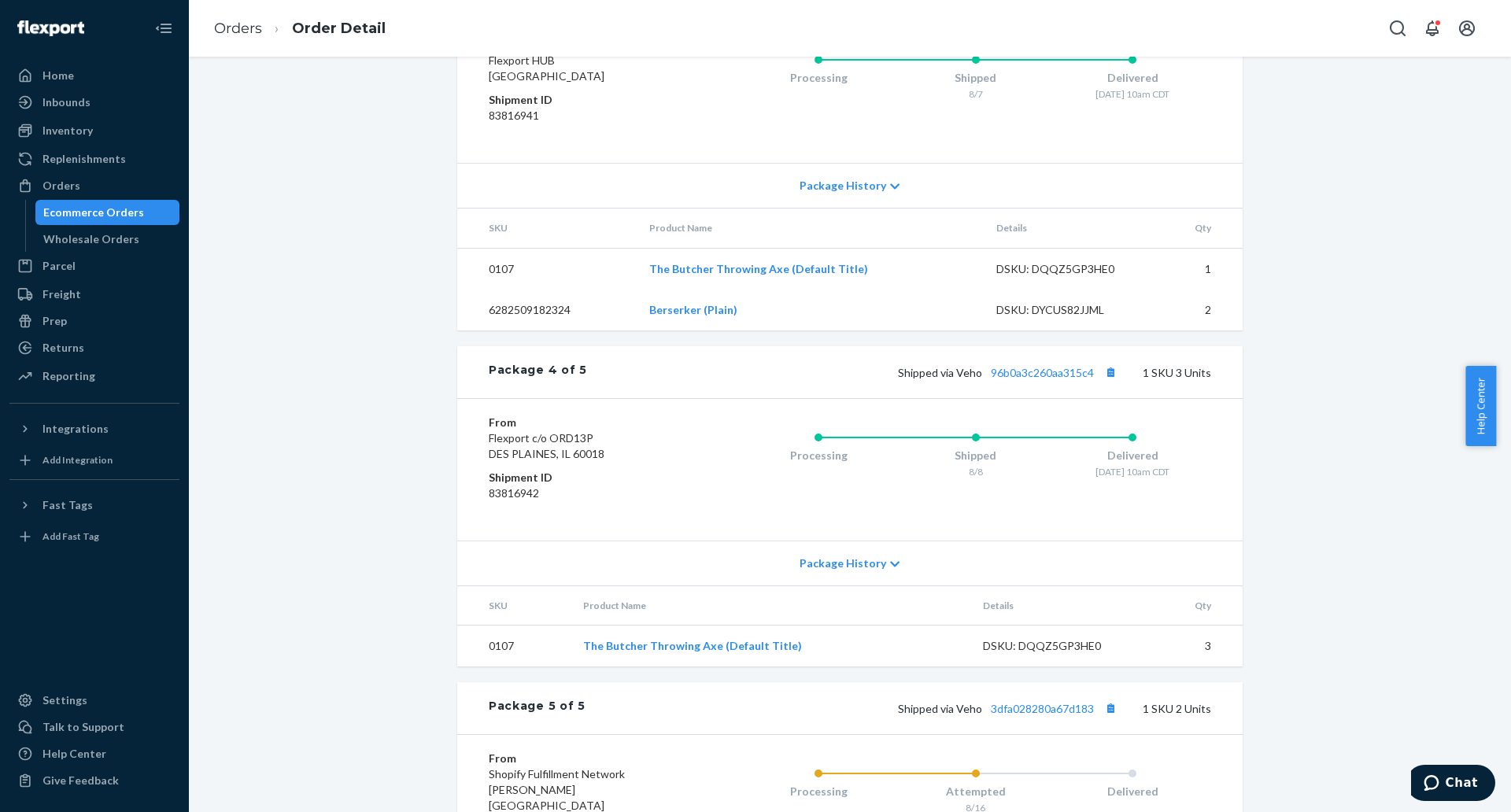
scroll to position [2027, 0]
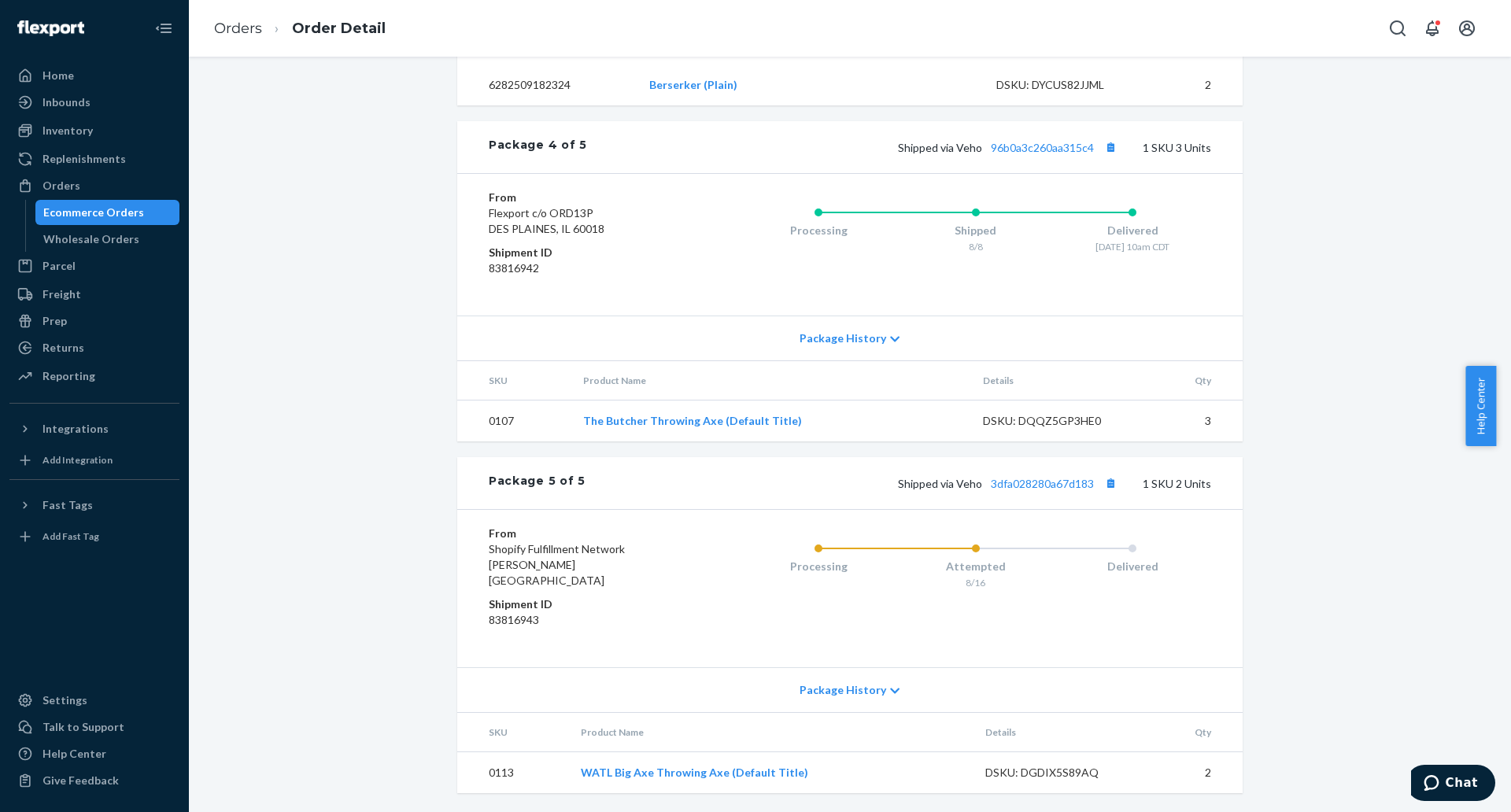
click at [871, 688] on span "Package History" at bounding box center [842, 690] width 86 height 16
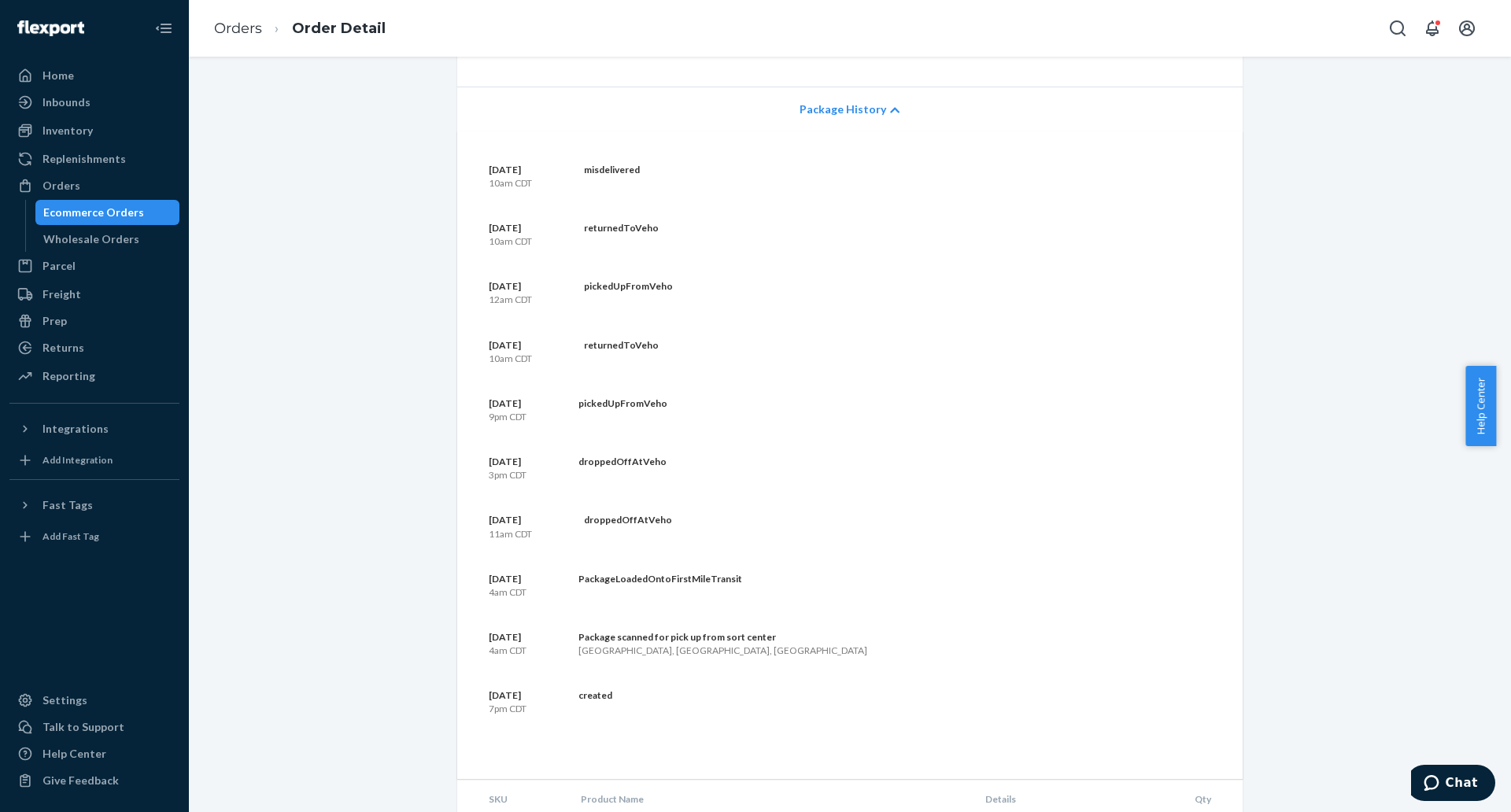
scroll to position [2674, 0]
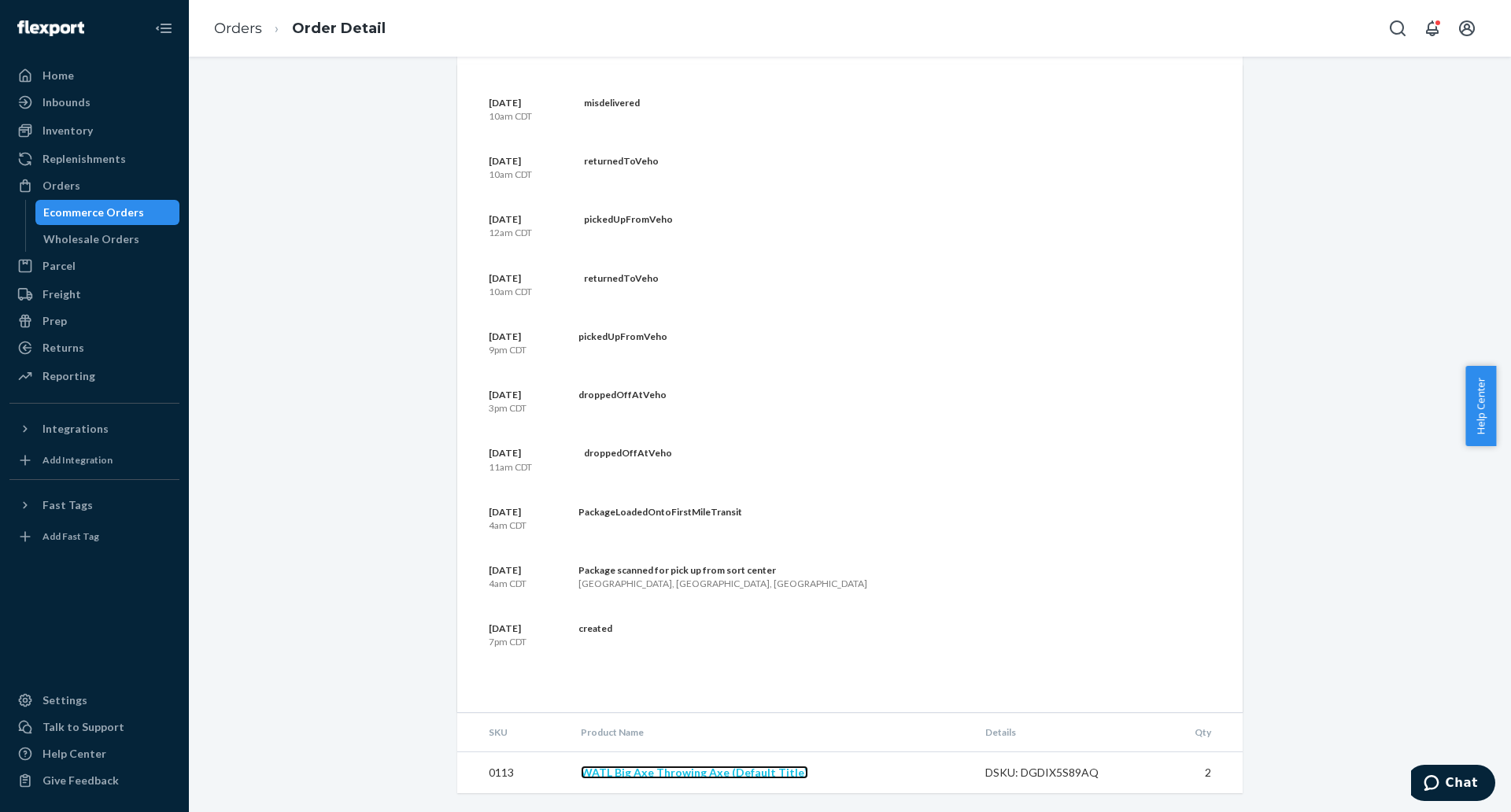
click at [772, 772] on link "WATL Big Axe Throwing Axe (Default Title)" at bounding box center [693, 772] width 227 height 14
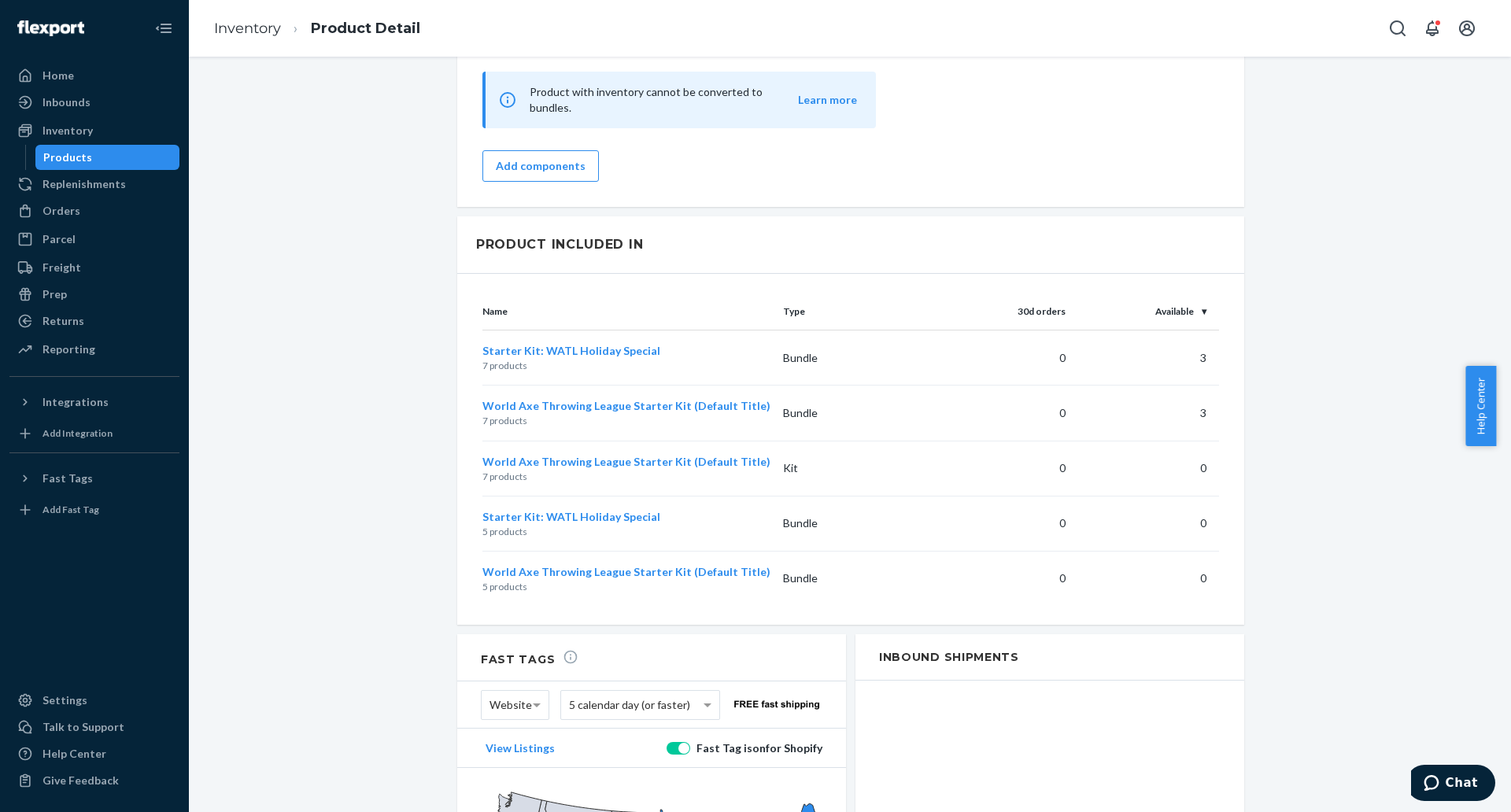
scroll to position [1458, 0]
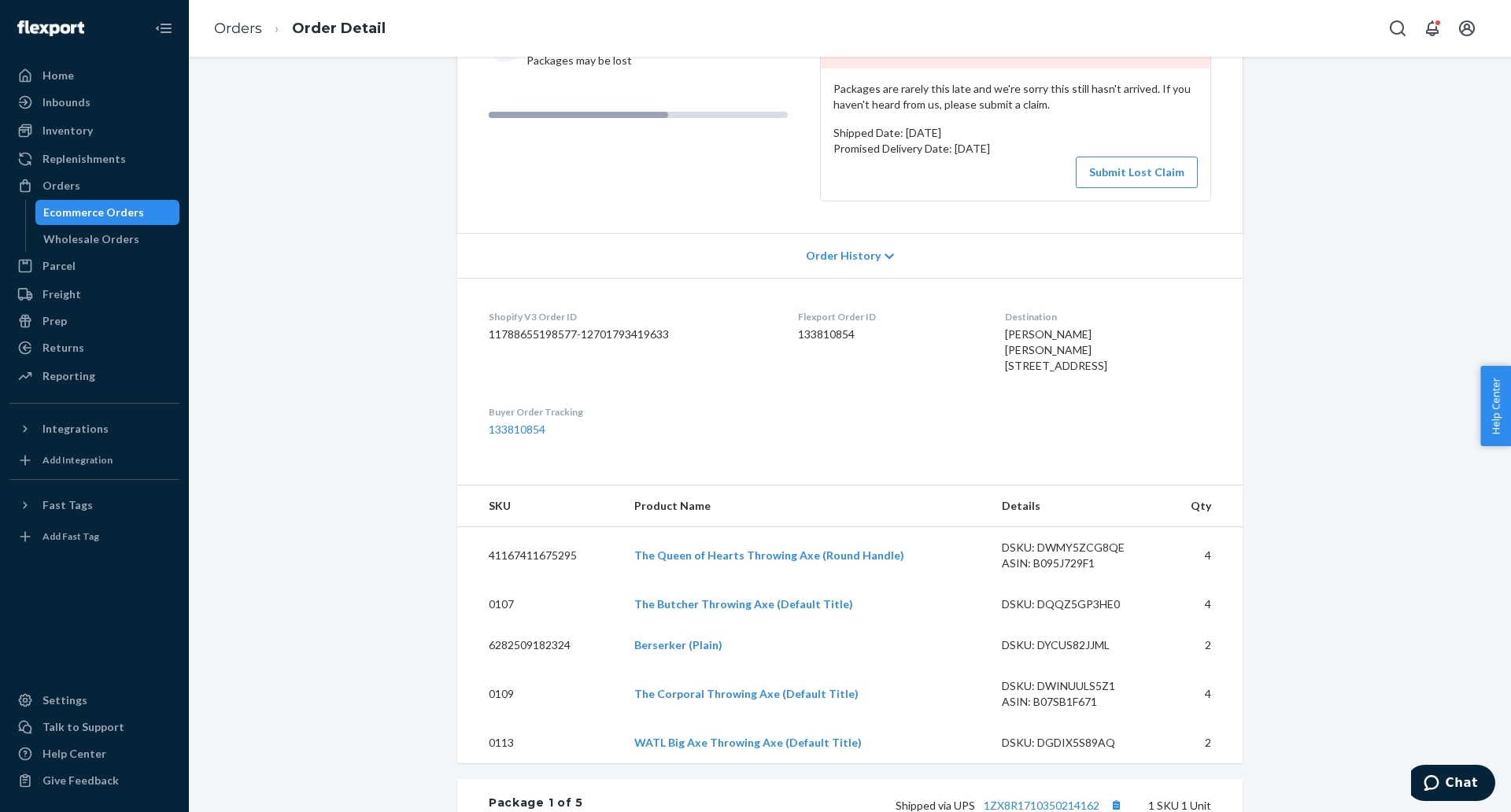
scroll to position [295, 0]
